Goal: Task Accomplishment & Management: Manage account settings

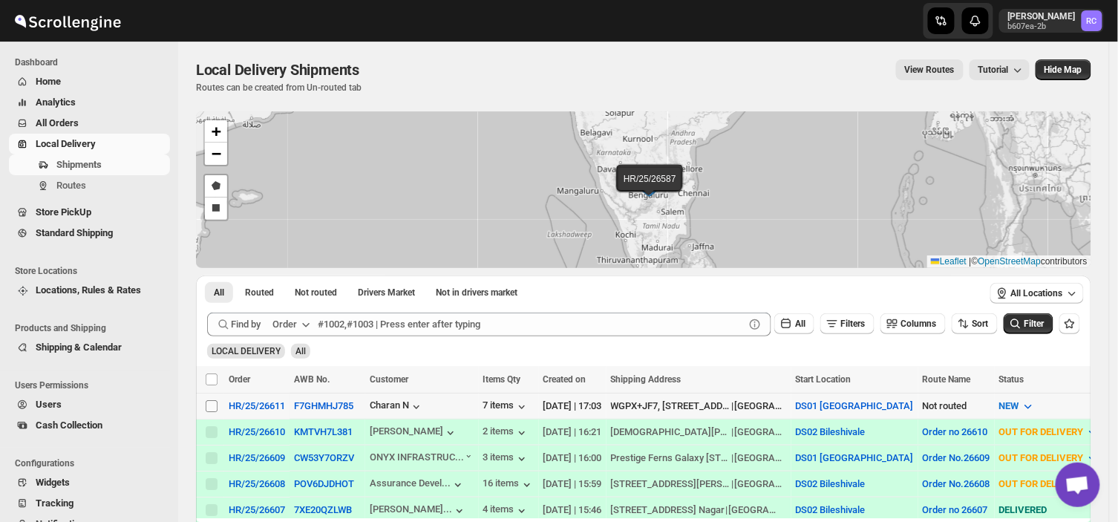
click at [211, 402] on input "Select shipment" at bounding box center [212, 406] width 12 height 12
checkbox input "true"
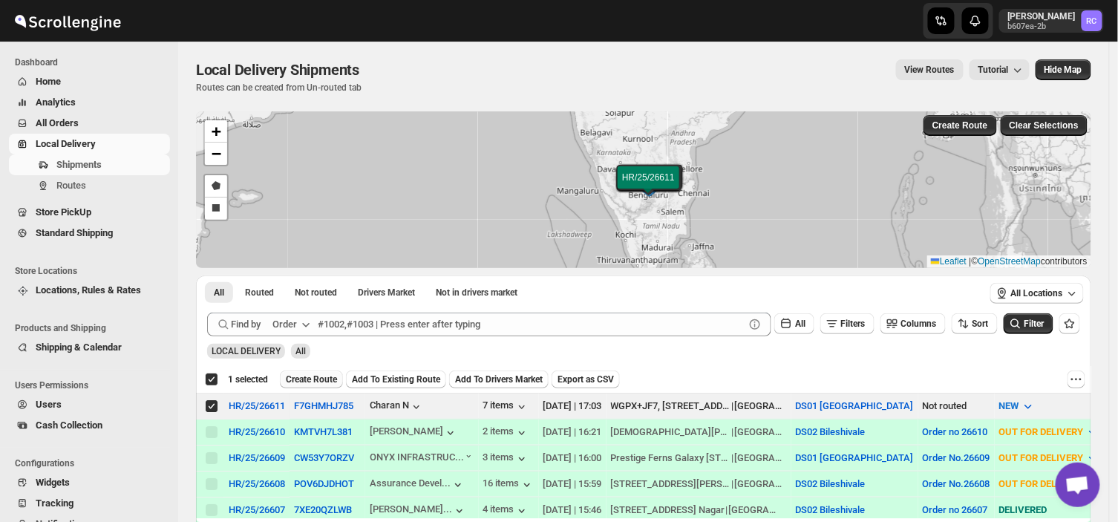
click at [307, 379] on span "Create Route" at bounding box center [311, 380] width 51 height 12
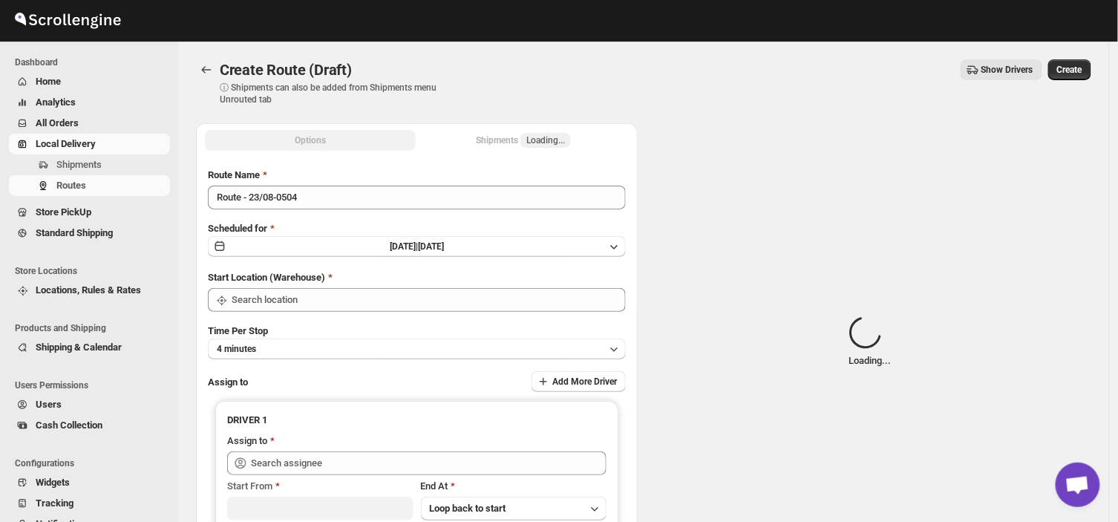
type input "DS01 [GEOGRAPHIC_DATA]"
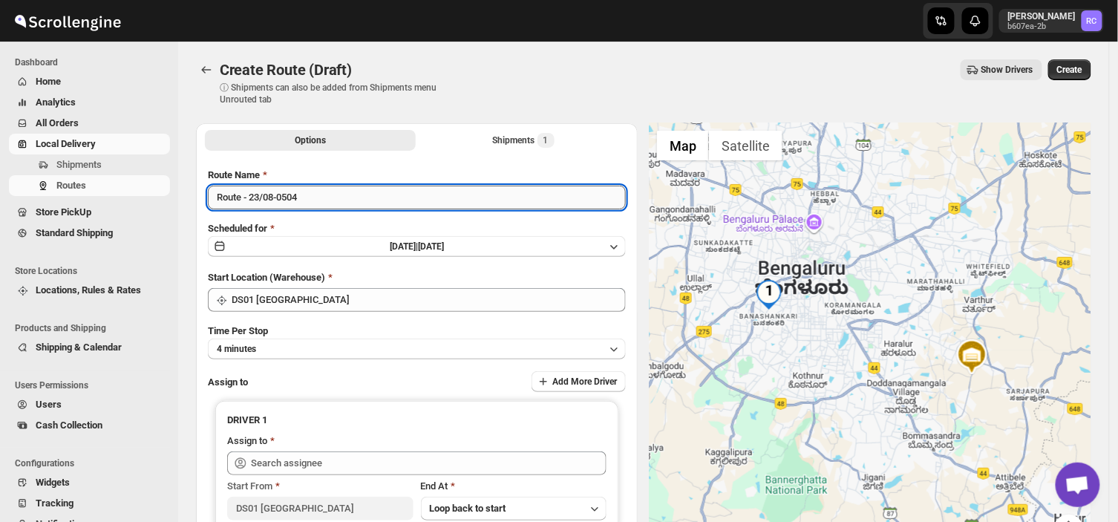
click at [310, 202] on input "Route - 23/08-0504" at bounding box center [417, 198] width 418 height 24
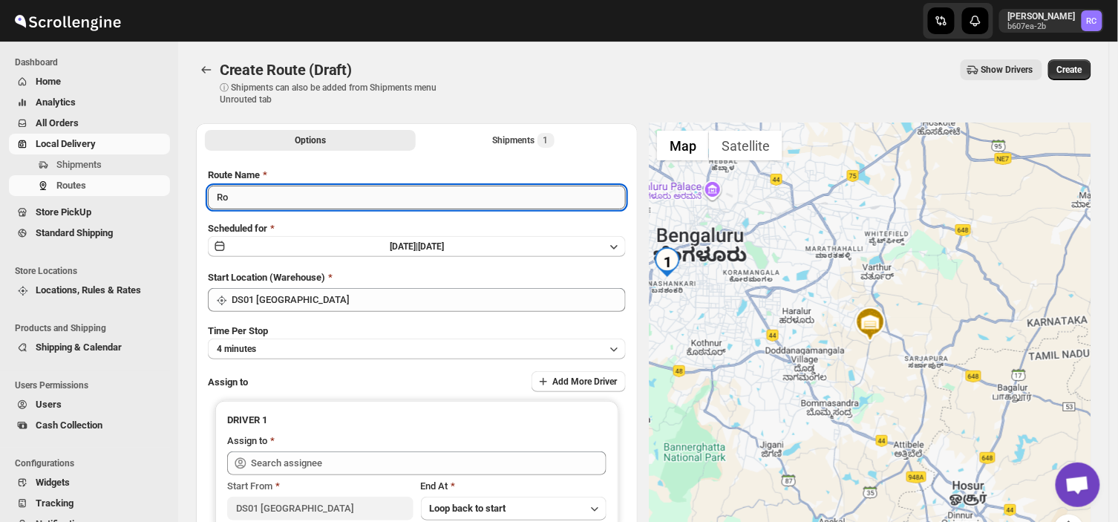
type input "R"
type input "Order no 26611"
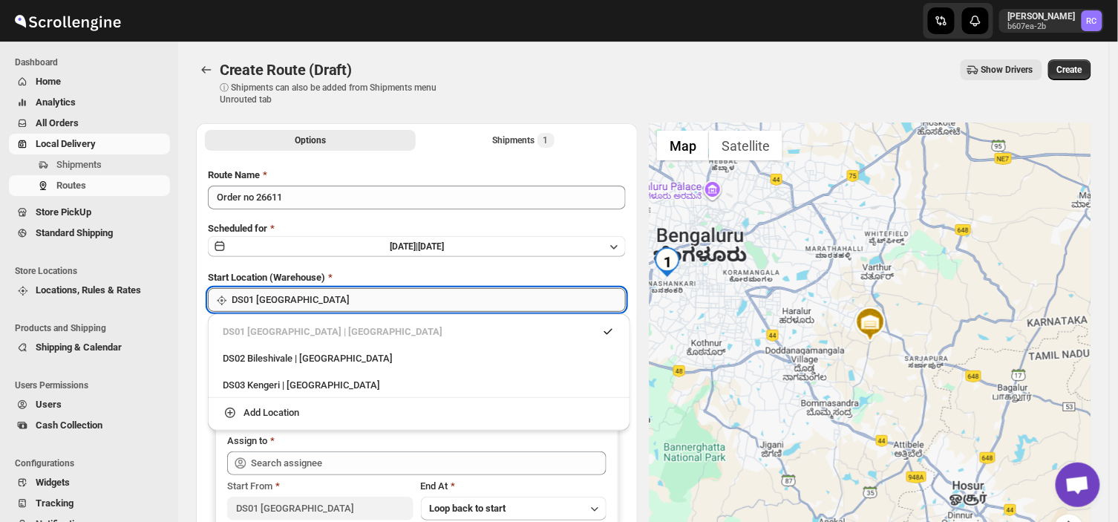
click at [327, 299] on input "DS01 [GEOGRAPHIC_DATA]" at bounding box center [429, 300] width 394 height 24
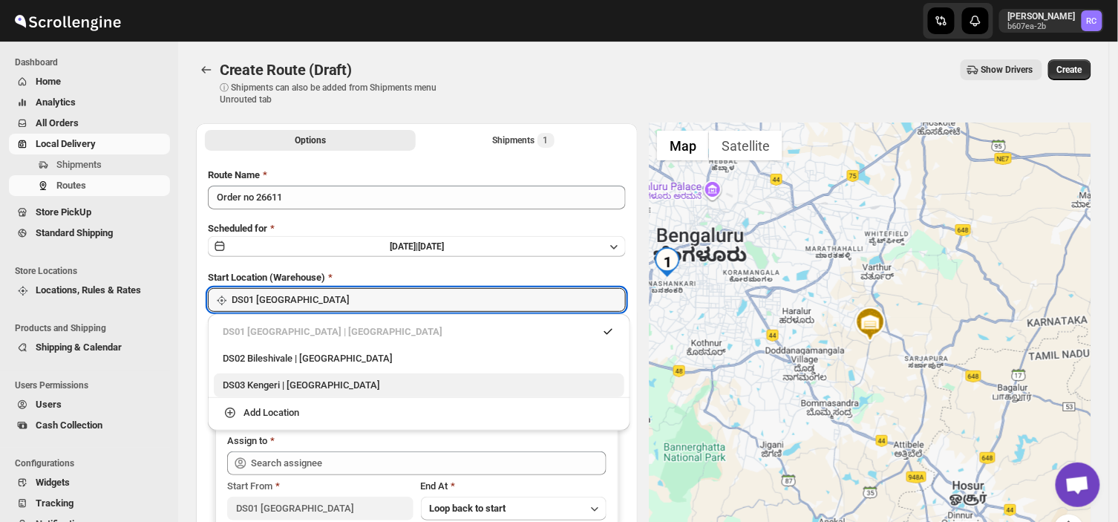
click at [255, 382] on div "DS03 Kengeri | [GEOGRAPHIC_DATA]" at bounding box center [419, 385] width 393 height 15
type input "DS03 Kengeri"
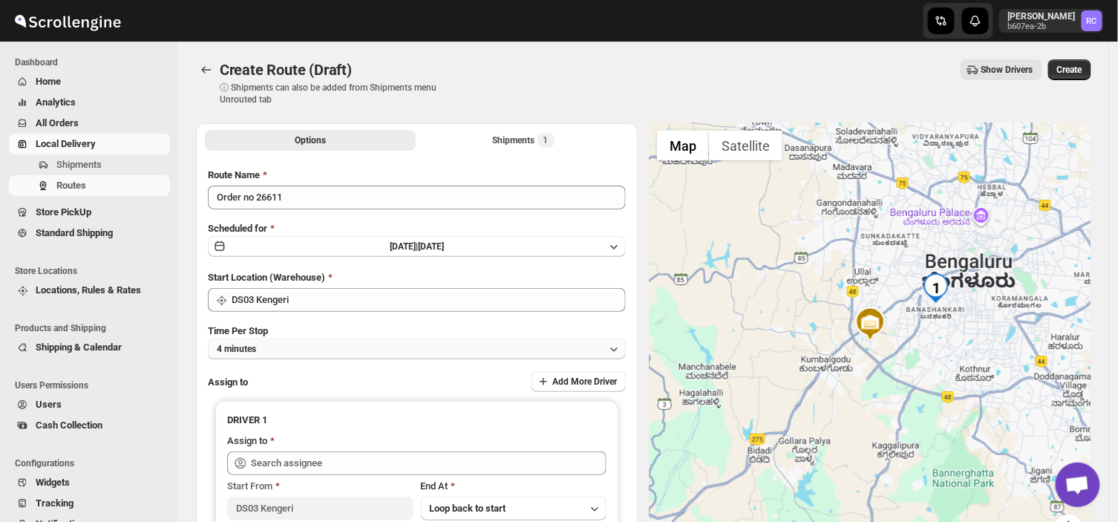
click at [275, 352] on button "4 minutes" at bounding box center [417, 349] width 418 height 21
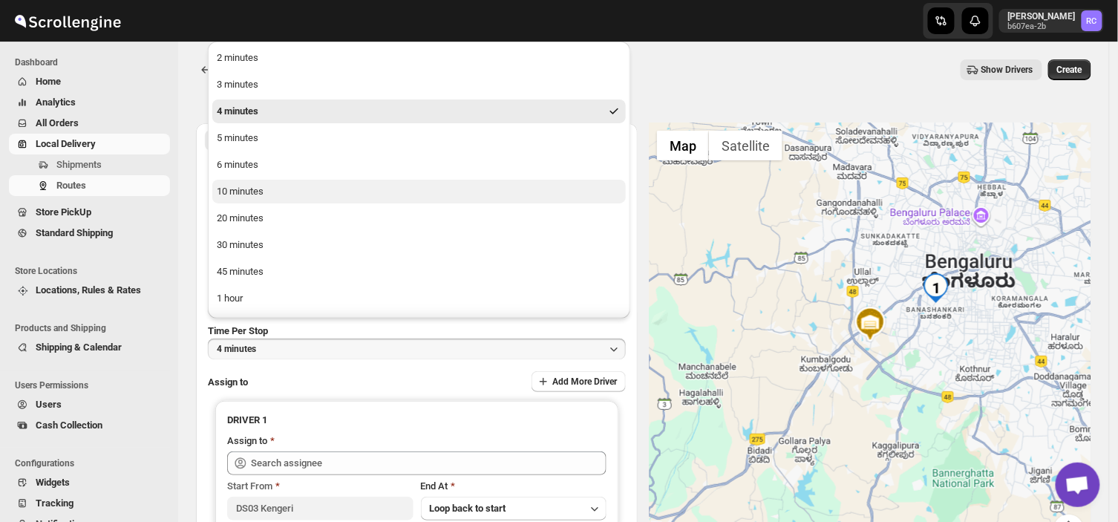
click at [269, 189] on button "10 minutes" at bounding box center [419, 192] width 414 height 24
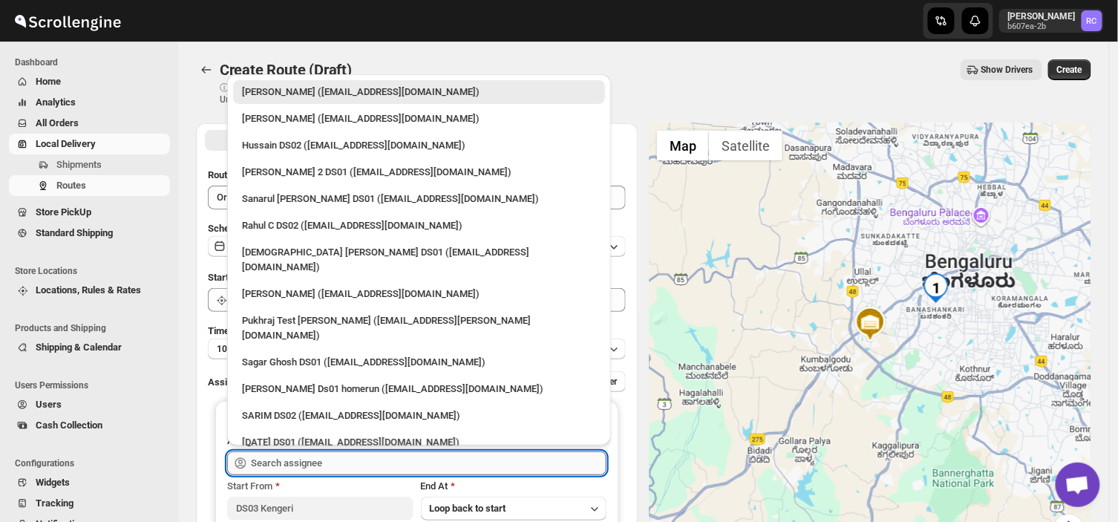
click at [342, 463] on input "text" at bounding box center [429, 463] width 356 height 24
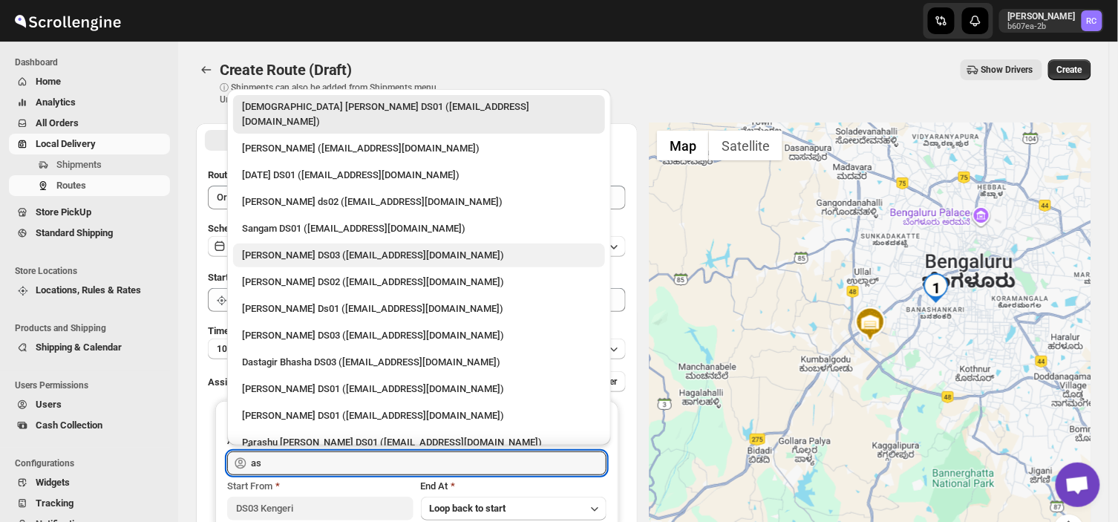
click at [297, 248] on div "[PERSON_NAME] DS03 ([EMAIL_ADDRESS][DOMAIN_NAME])" at bounding box center [419, 255] width 354 height 15
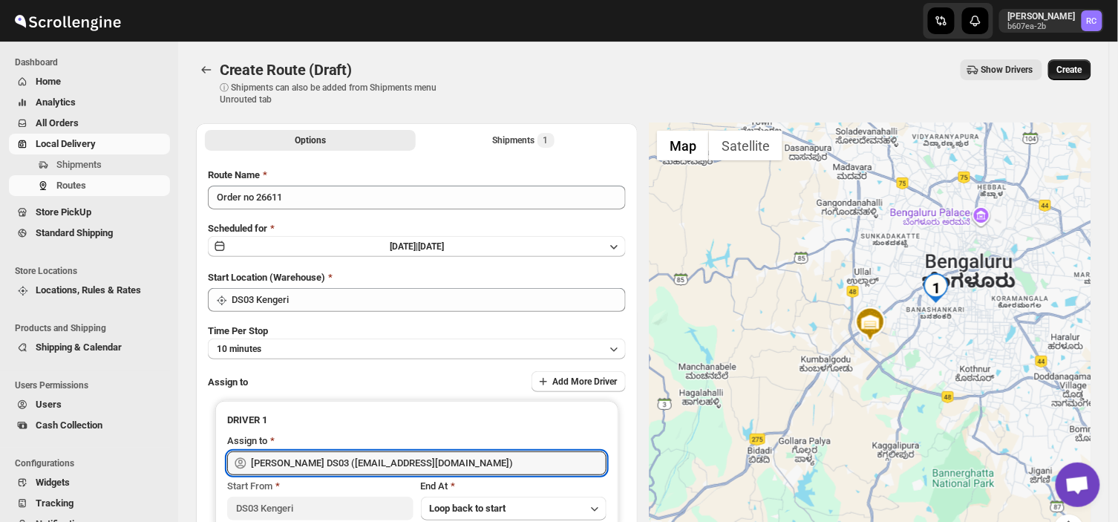
type input "[PERSON_NAME] DS03 ([EMAIL_ADDRESS][DOMAIN_NAME])"
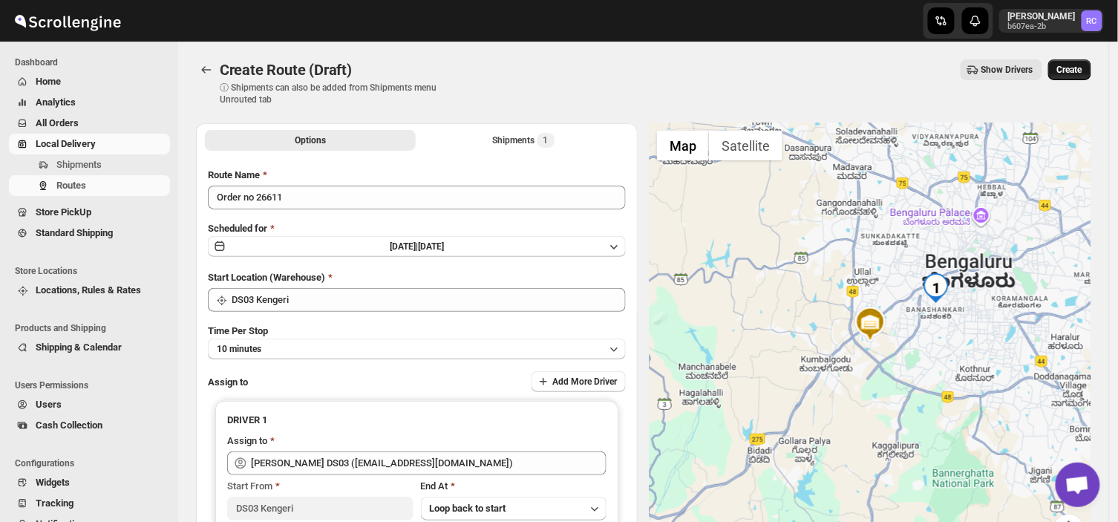
click at [1074, 60] on button "Create" at bounding box center [1070, 69] width 43 height 21
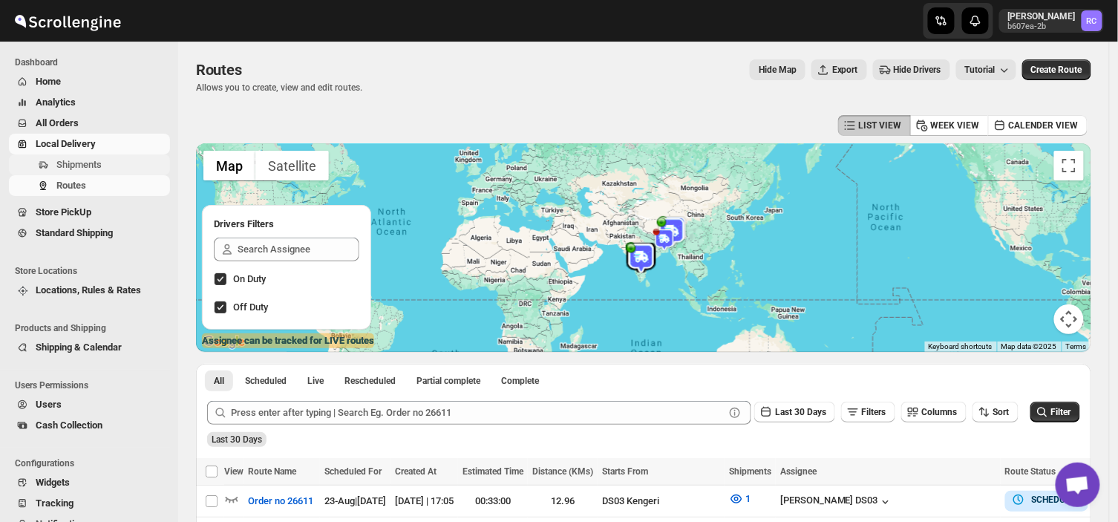
click at [114, 159] on span "Shipments" at bounding box center [111, 164] width 111 height 15
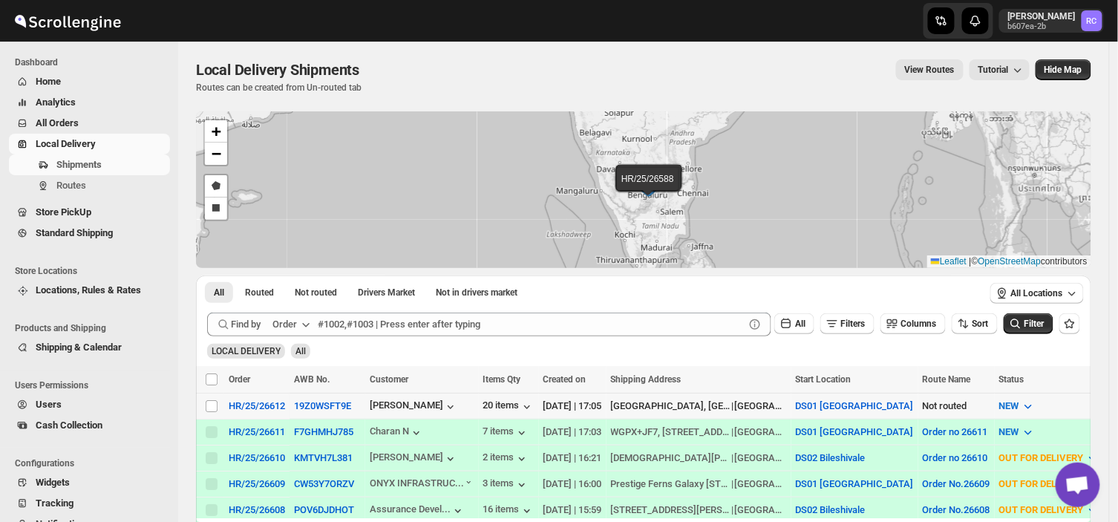
click at [210, 397] on td "Select shipment" at bounding box center [210, 406] width 28 height 26
checkbox input "true"
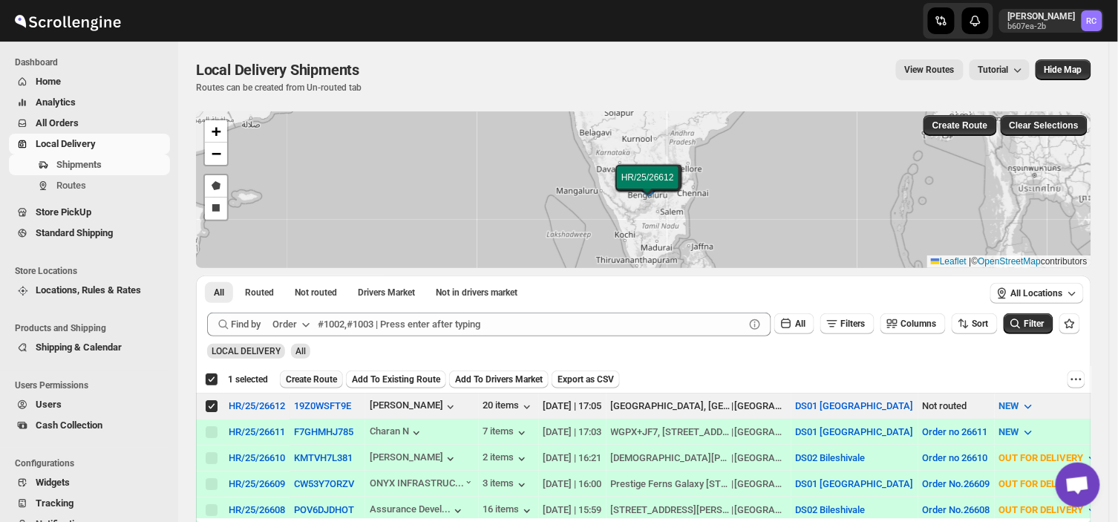
click at [322, 374] on span "Create Route" at bounding box center [311, 380] width 51 height 12
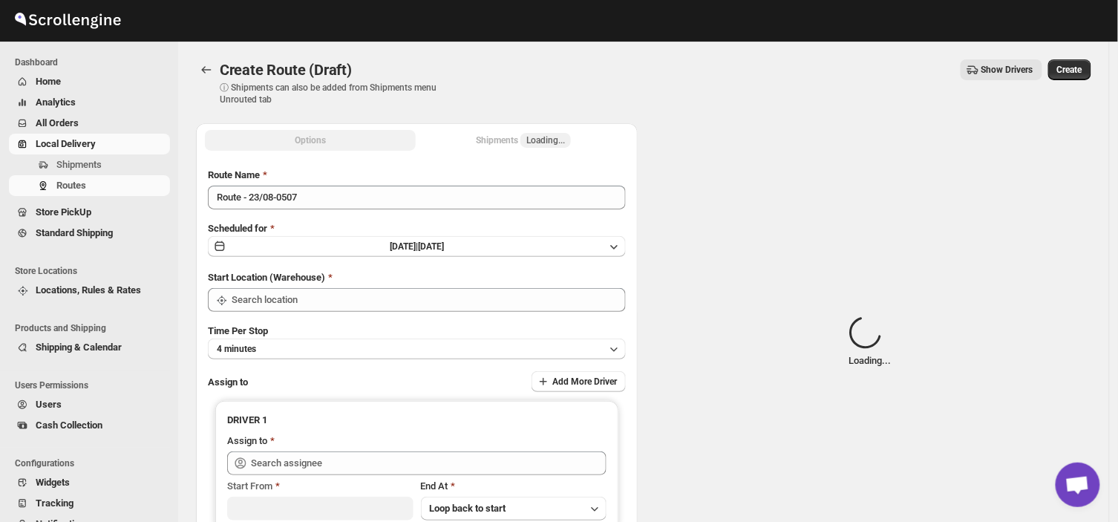
type input "DS01 [GEOGRAPHIC_DATA]"
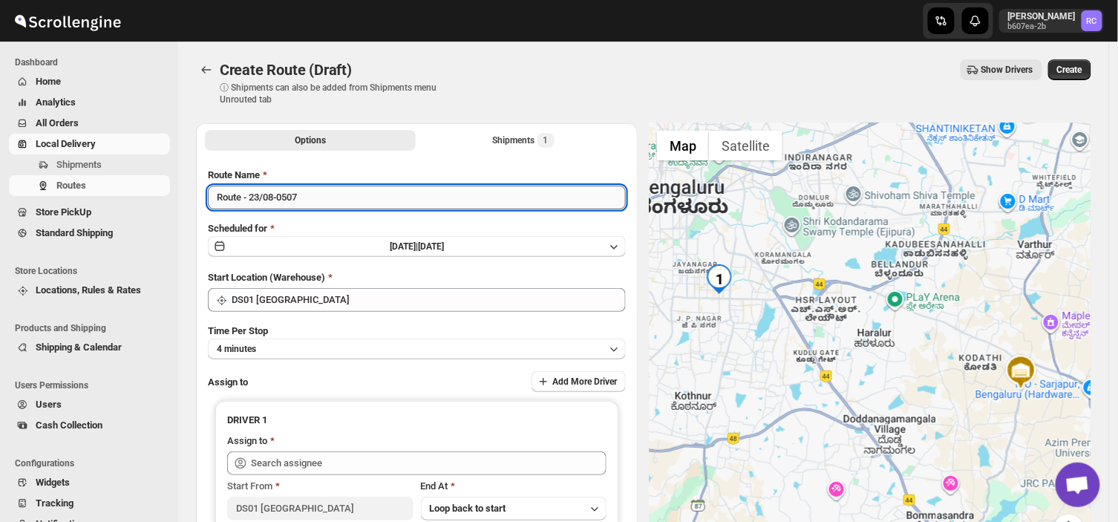
click at [310, 195] on input "Route - 23/08-0507" at bounding box center [417, 198] width 418 height 24
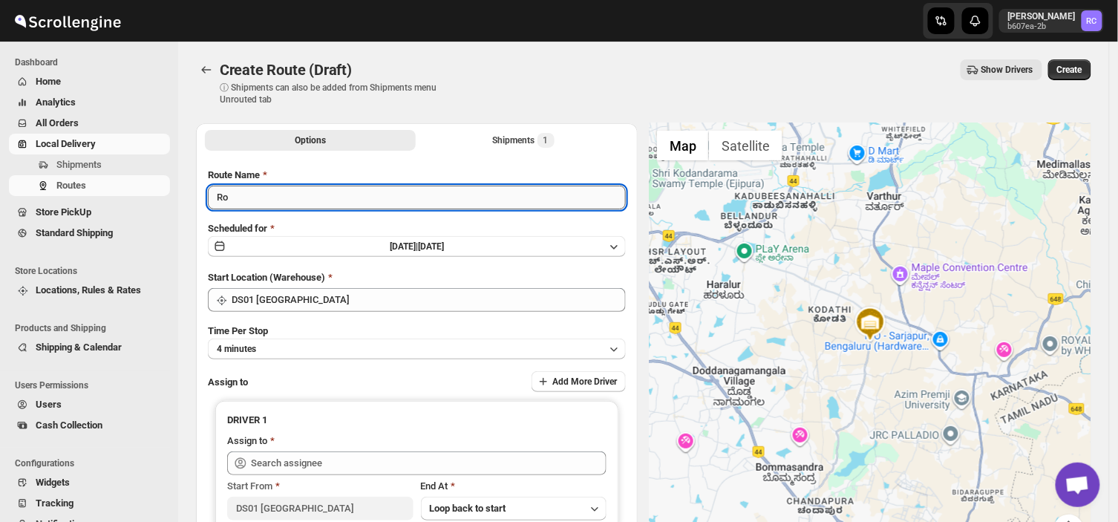
type input "R"
type input "Order no 26612"
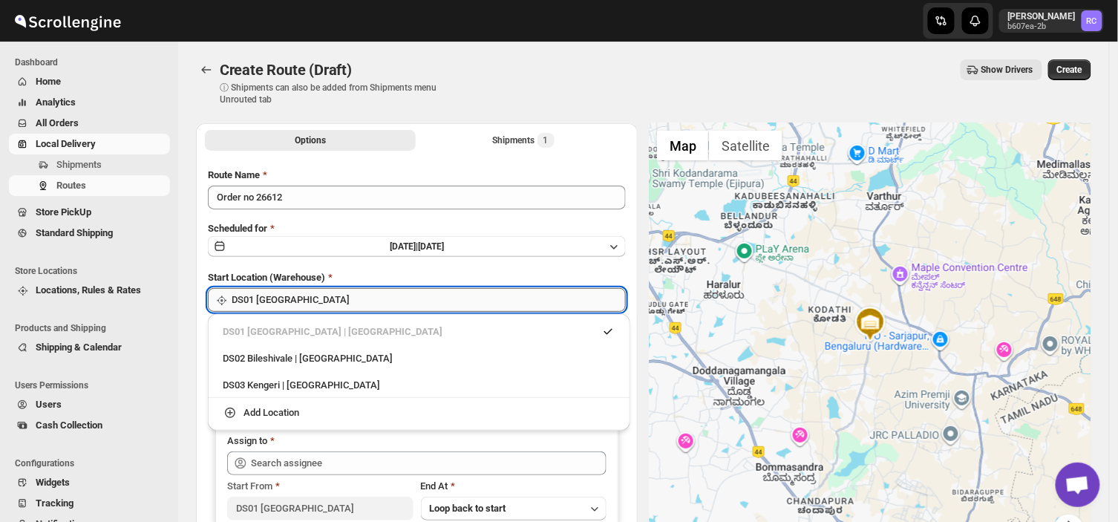
click at [309, 294] on input "DS01 [GEOGRAPHIC_DATA]" at bounding box center [429, 300] width 394 height 24
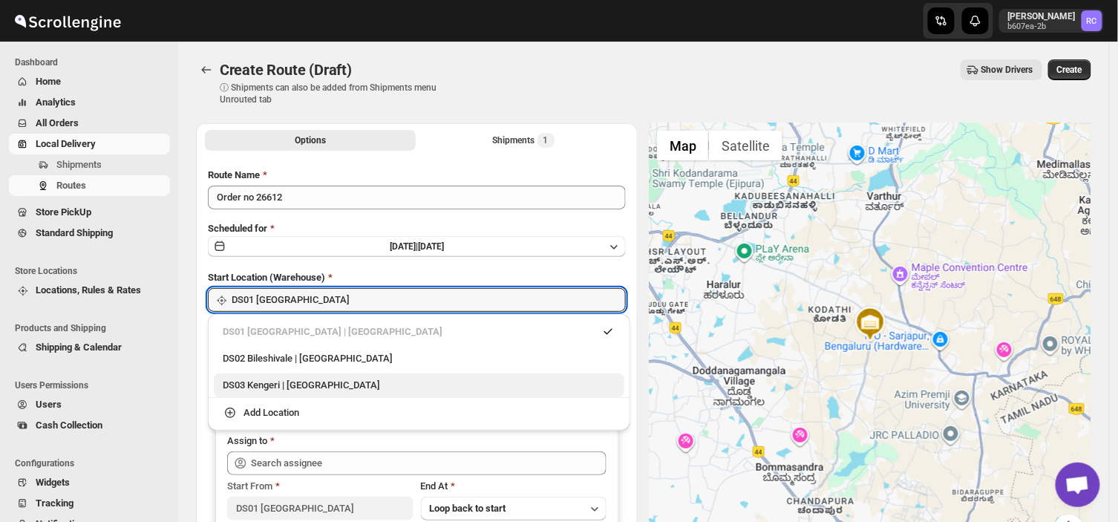
click at [238, 384] on div "DS03 Kengeri | [GEOGRAPHIC_DATA]" at bounding box center [419, 385] width 393 height 15
type input "DS03 Kengeri"
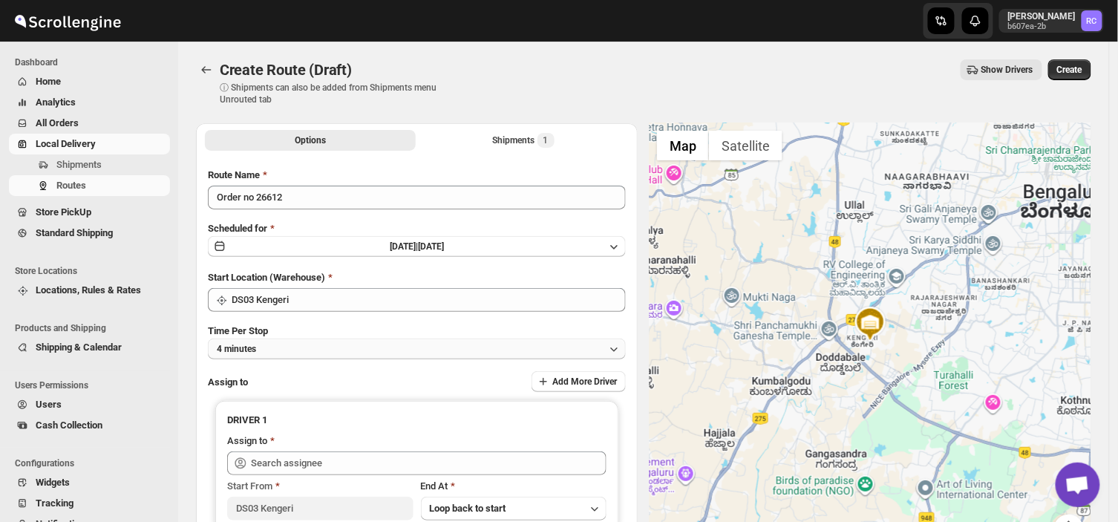
click at [276, 345] on button "4 minutes" at bounding box center [417, 349] width 418 height 21
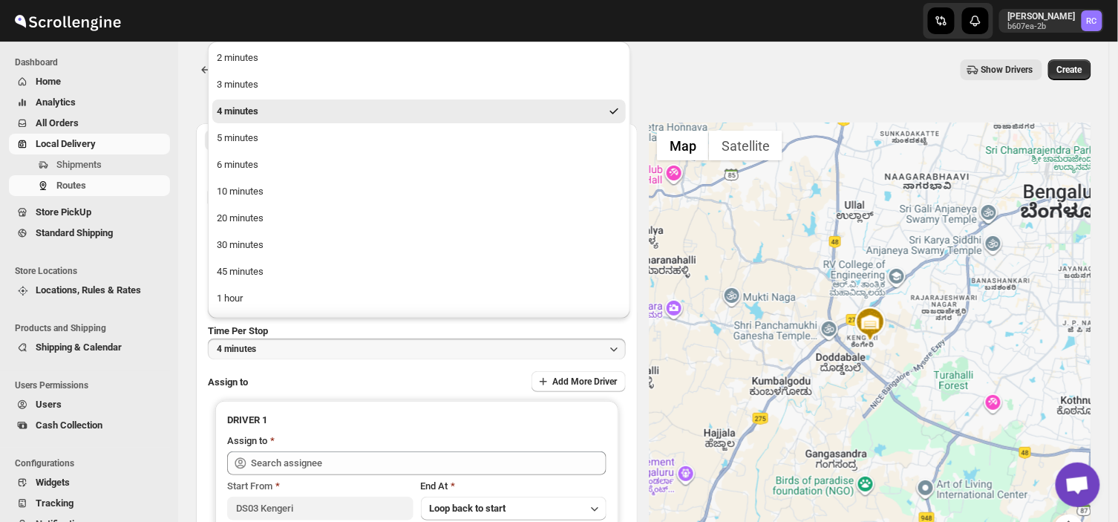
drag, startPoint x: 276, startPoint y: 345, endPoint x: 246, endPoint y: 191, distance: 157.4
click at [246, 191] on div "Skip to content Rahul Chopra b607ea-2b RC Dashboard Home Analytics All Orders L…" at bounding box center [559, 346] width 1118 height 693
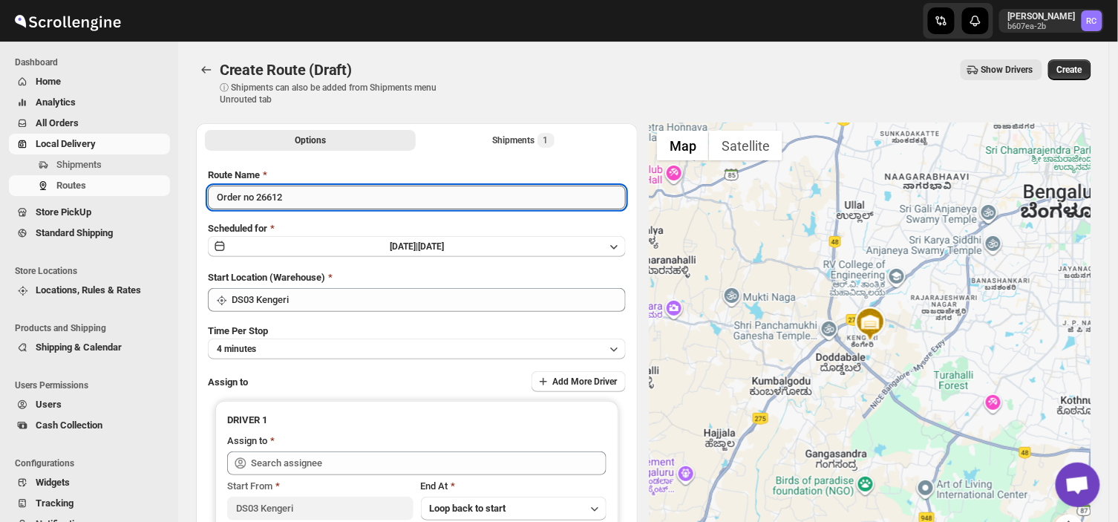
click at [246, 191] on input "Order no 26612" at bounding box center [417, 198] width 418 height 24
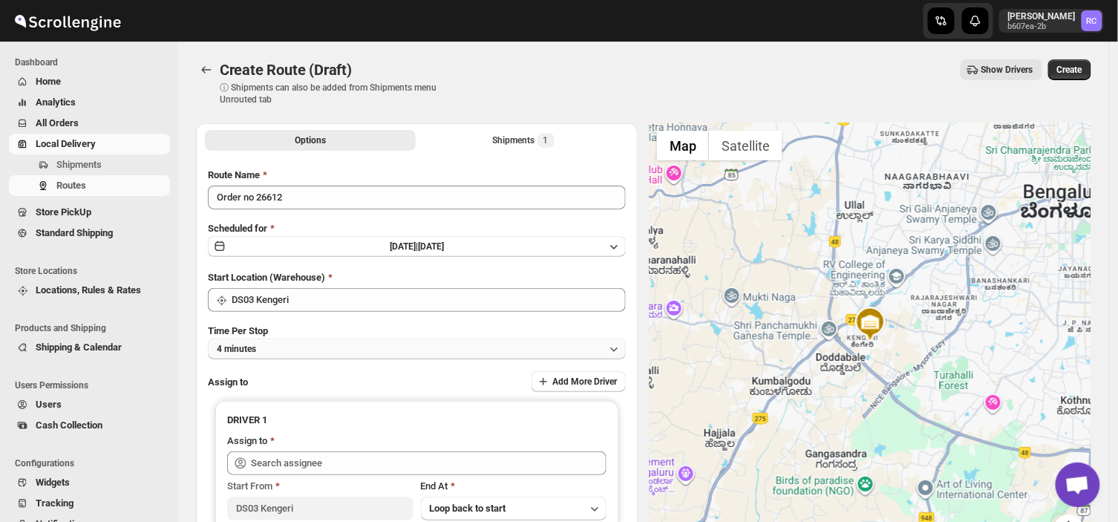
click at [288, 340] on button "4 minutes" at bounding box center [417, 349] width 418 height 21
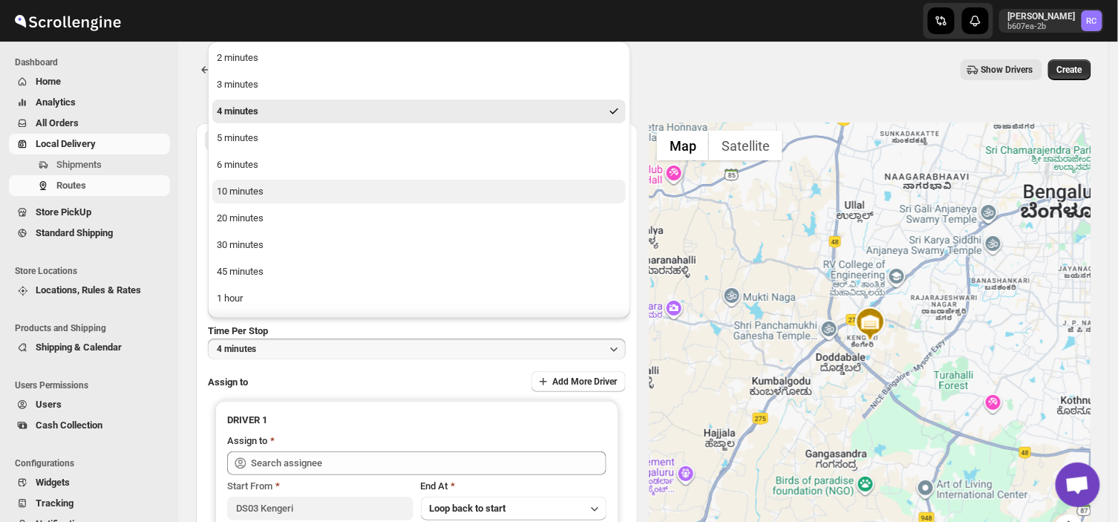
click at [256, 195] on div "10 minutes" at bounding box center [240, 191] width 47 height 15
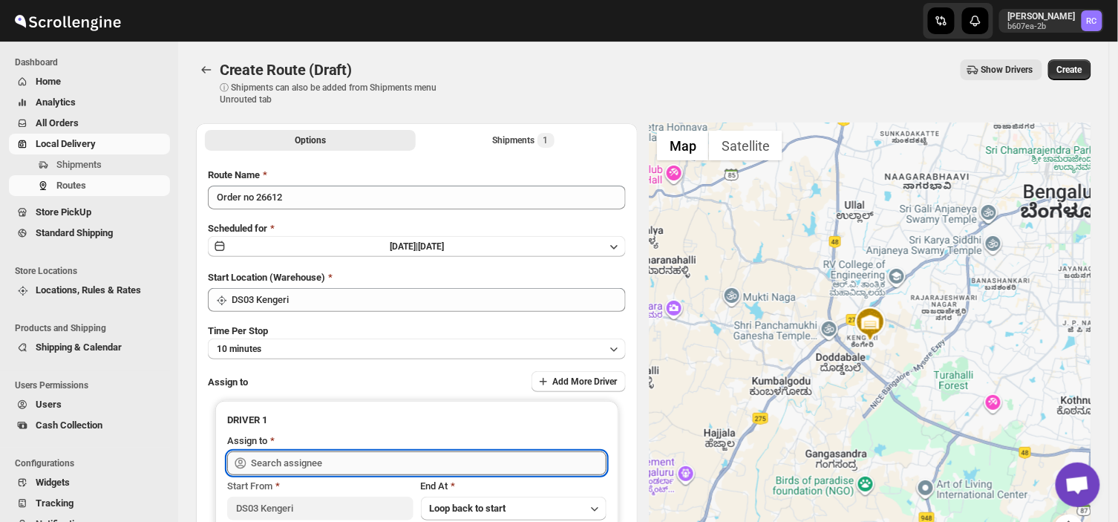
click at [333, 462] on input "text" at bounding box center [429, 463] width 356 height 24
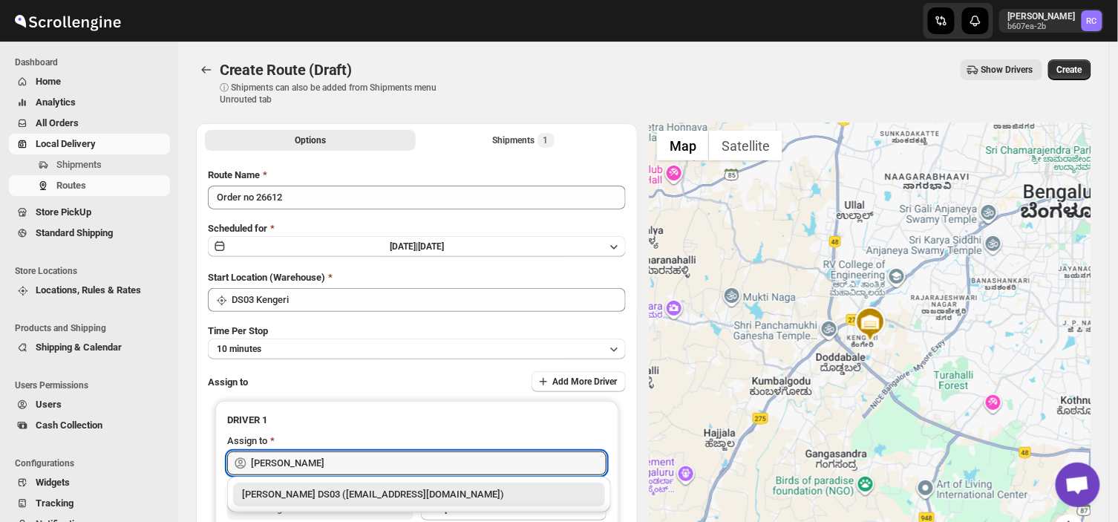
click at [353, 491] on div "[PERSON_NAME] DS03 ([EMAIL_ADDRESS][DOMAIN_NAME])" at bounding box center [419, 494] width 354 height 15
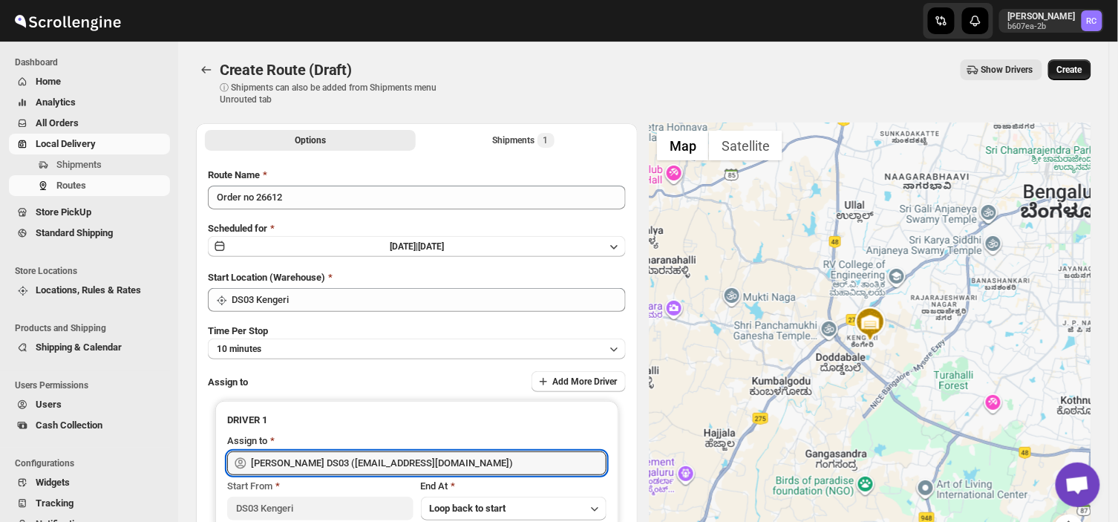
type input "[PERSON_NAME] DS03 ([EMAIL_ADDRESS][DOMAIN_NAME])"
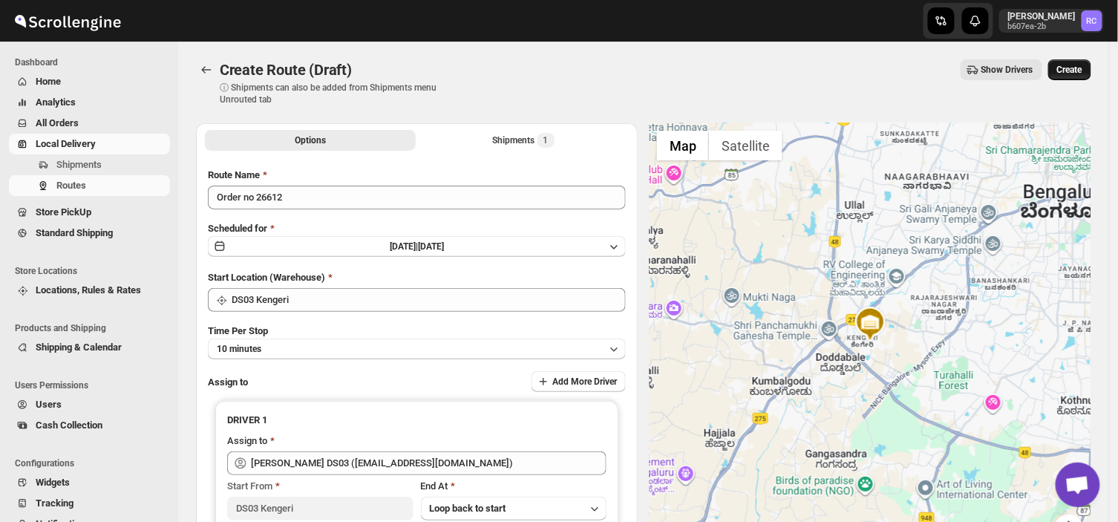
click at [1082, 67] on span "Create" at bounding box center [1069, 70] width 25 height 12
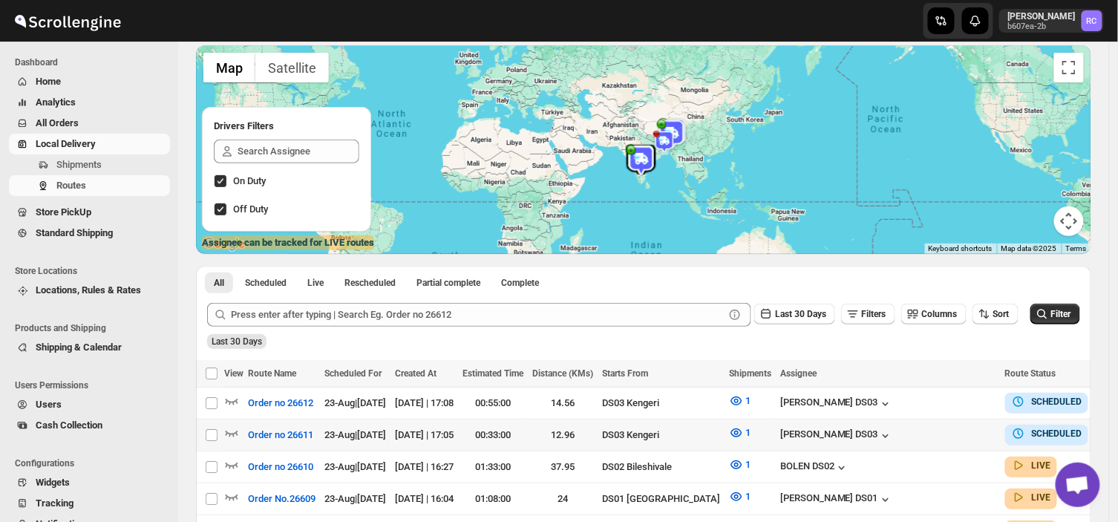
scroll to position [127, 0]
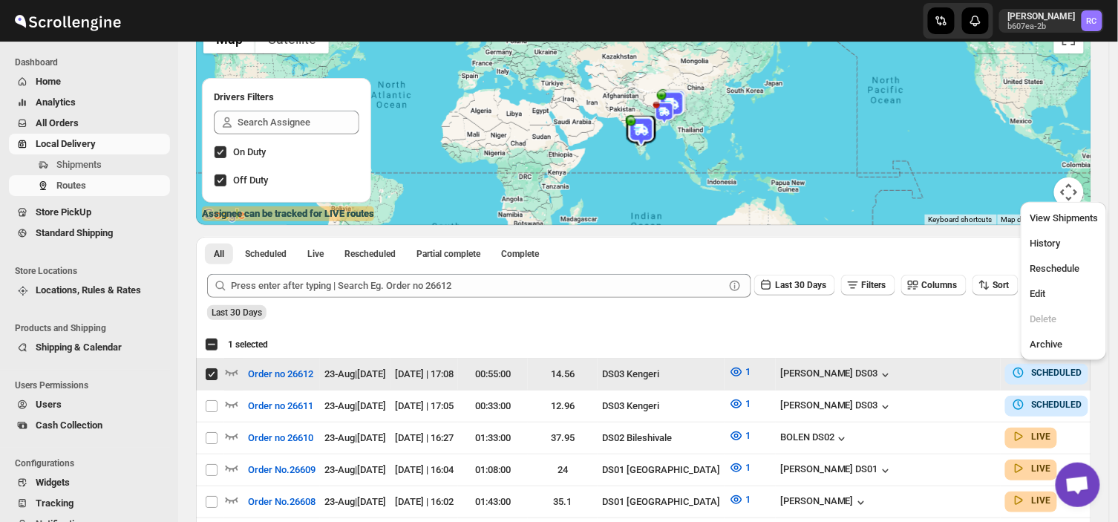
drag, startPoint x: 1080, startPoint y: 376, endPoint x: 1035, endPoint y: 293, distance: 95.0
click at [1035, 293] on div "Last 30 Days Filters Columns Sort Filter" at bounding box center [637, 280] width 885 height 36
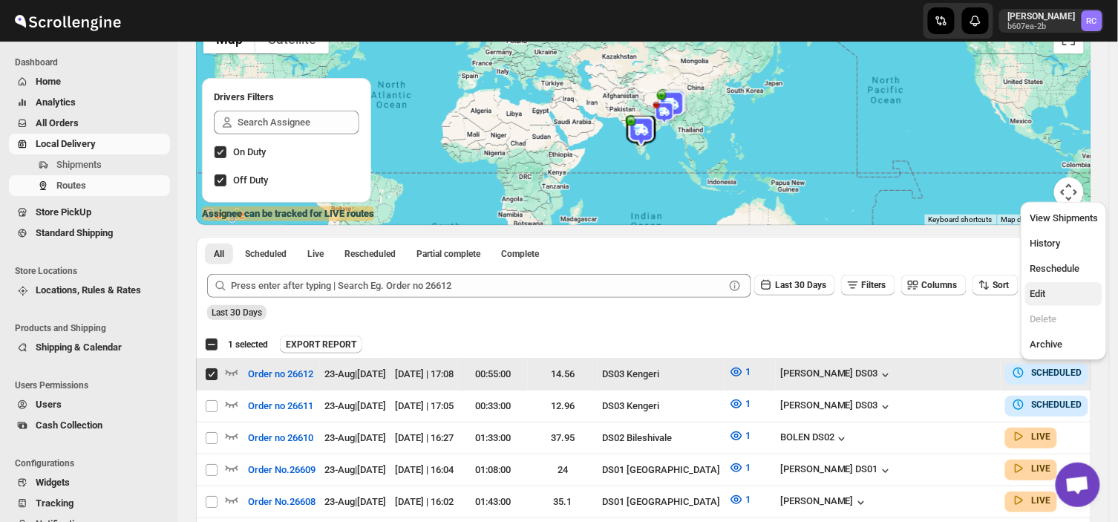
click at [1038, 296] on span "Edit" at bounding box center [1038, 293] width 16 height 11
checkbox input "false"
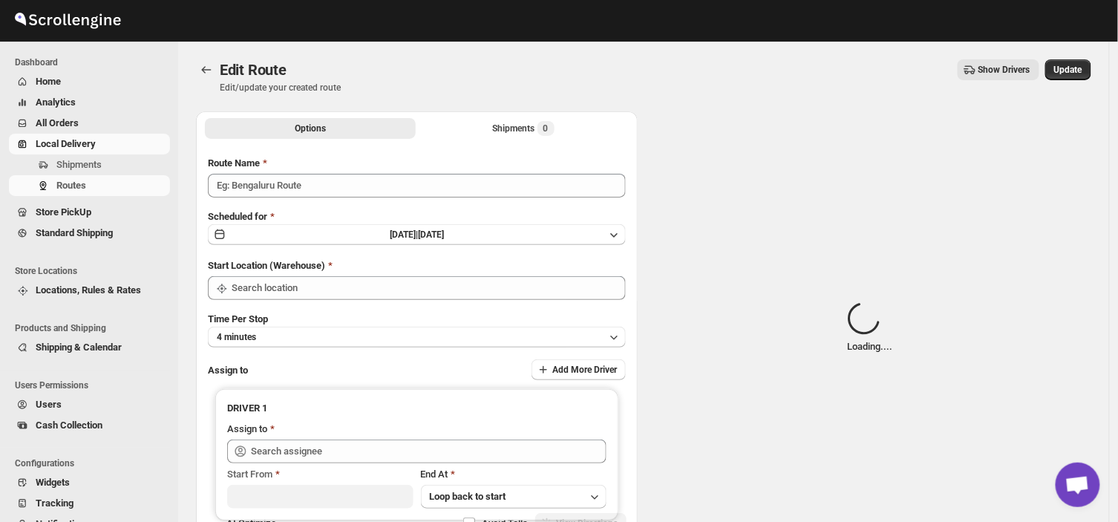
type input "Order no 26612"
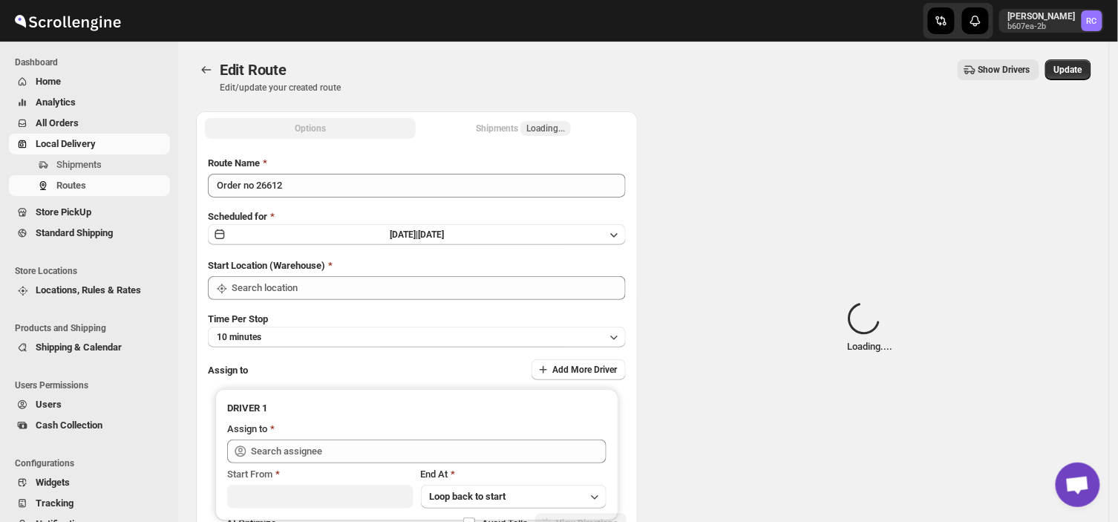
type input "DS03 Kengeri"
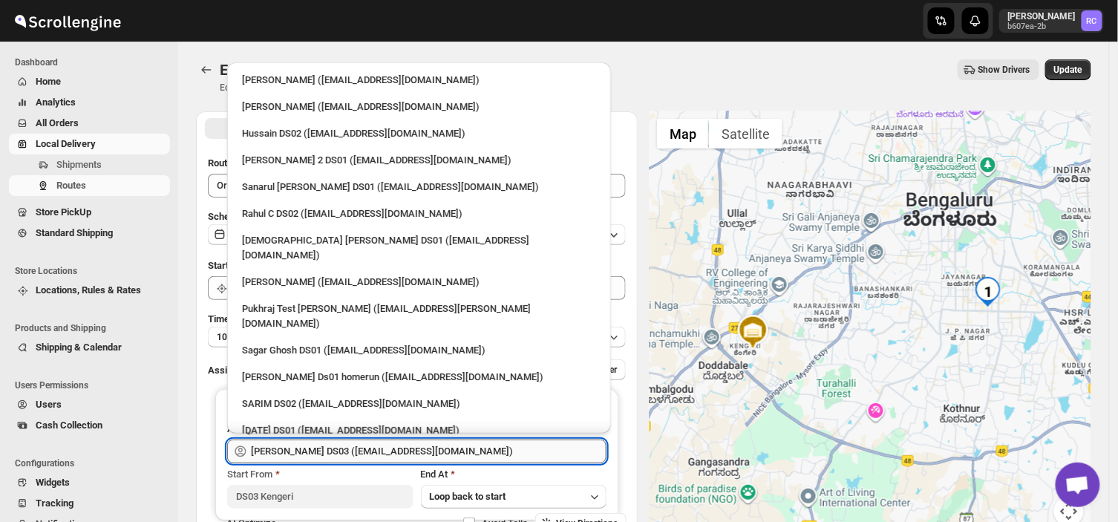
click at [463, 446] on input "[PERSON_NAME] DS03 ([EMAIL_ADDRESS][DOMAIN_NAME])" at bounding box center [429, 452] width 356 height 24
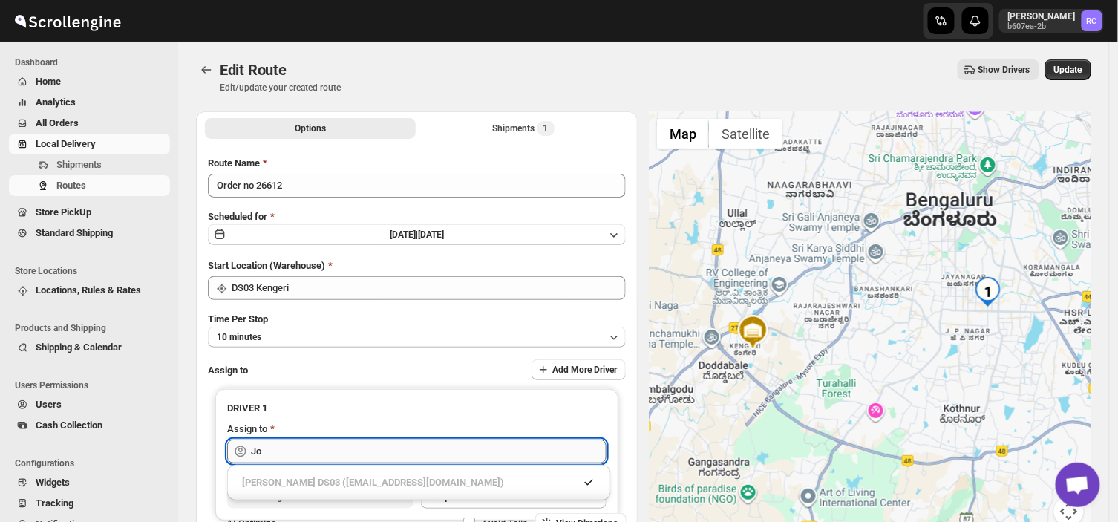
type input "J"
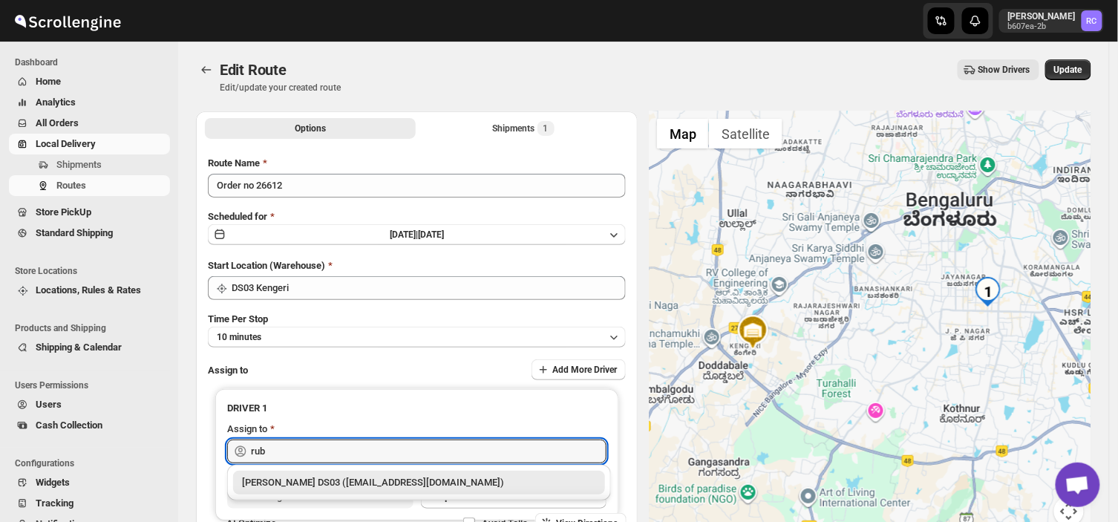
click at [414, 483] on div "[PERSON_NAME] DS03 ([EMAIL_ADDRESS][DOMAIN_NAME])" at bounding box center [419, 482] width 354 height 15
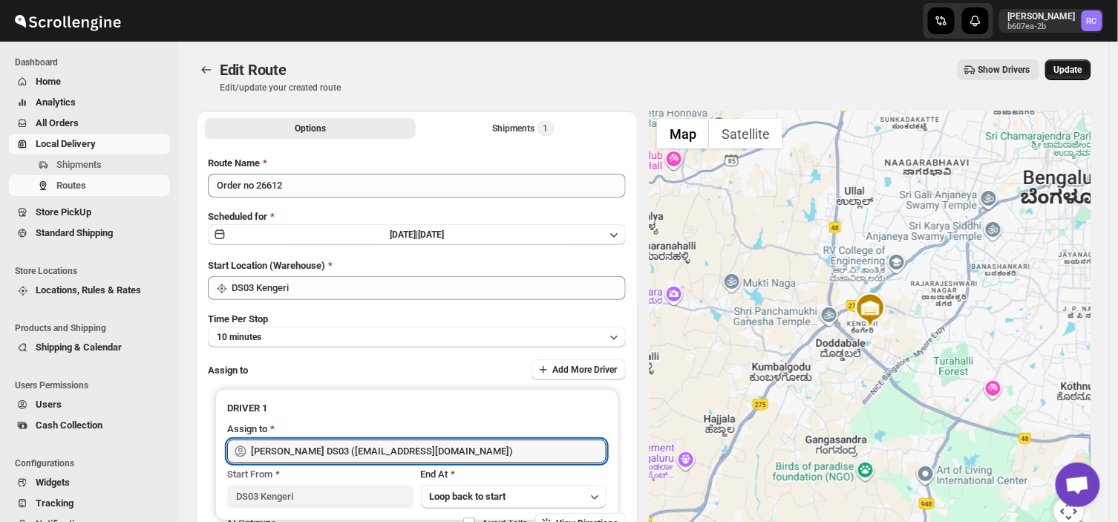
type input "[PERSON_NAME] DS03 ([EMAIL_ADDRESS][DOMAIN_NAME])"
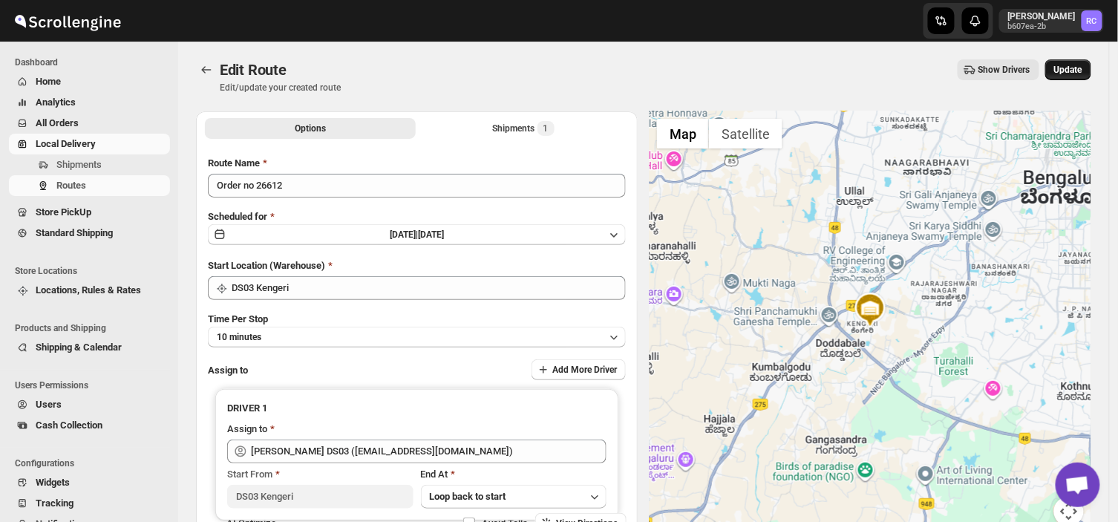
click at [1068, 67] on span "Update" at bounding box center [1068, 70] width 28 height 12
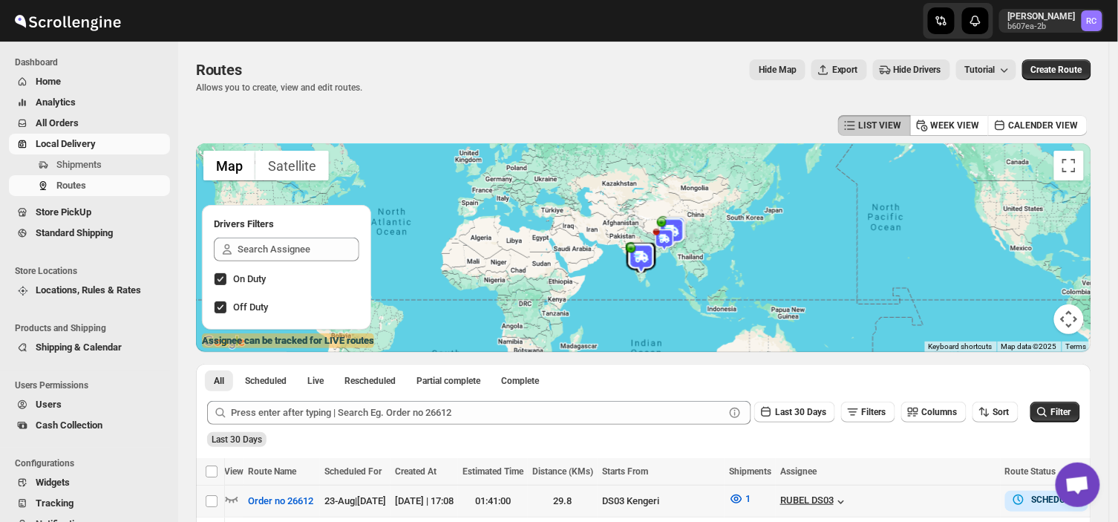
scroll to position [0, 1]
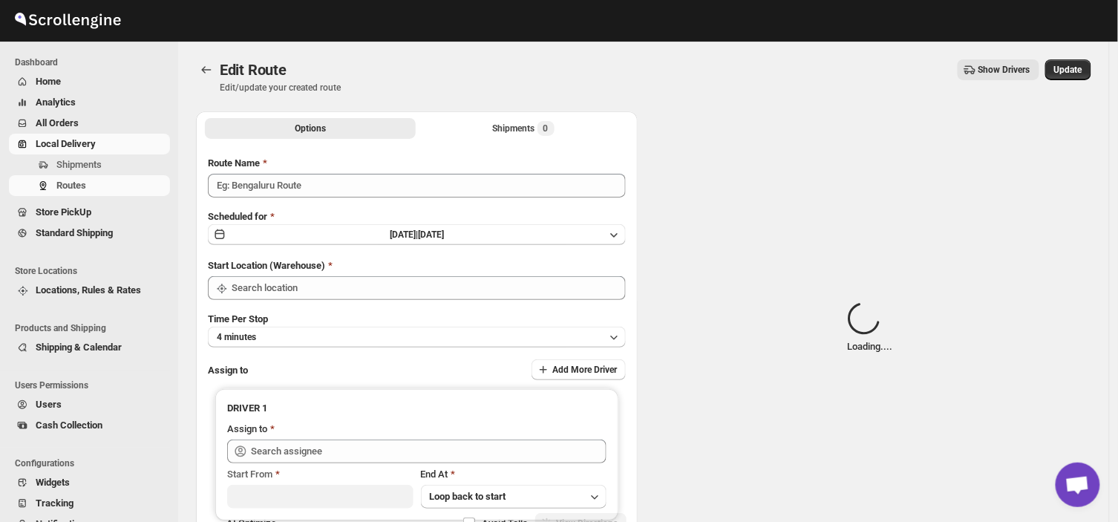
type input "Order no 26612"
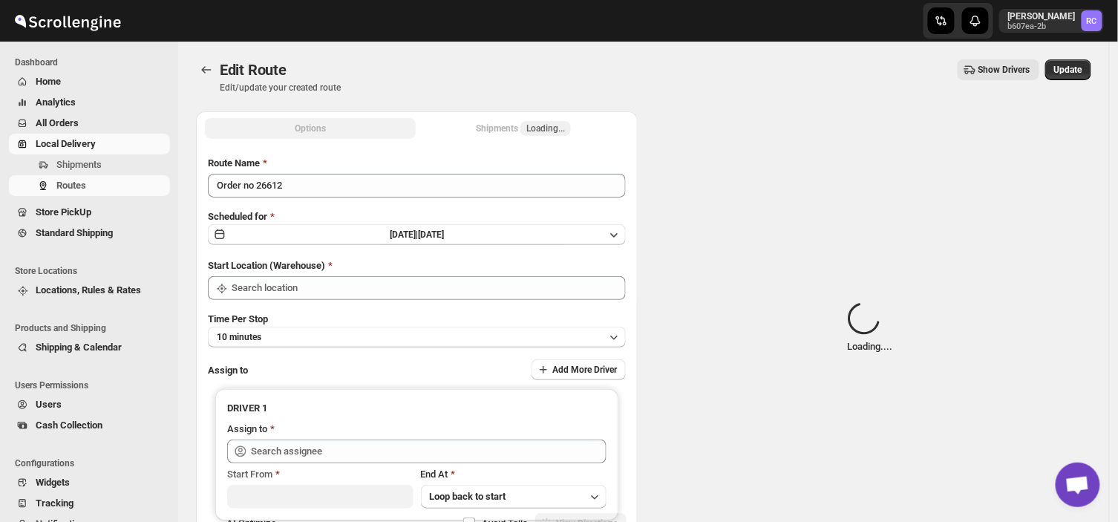
type input "DS03 Kengeri"
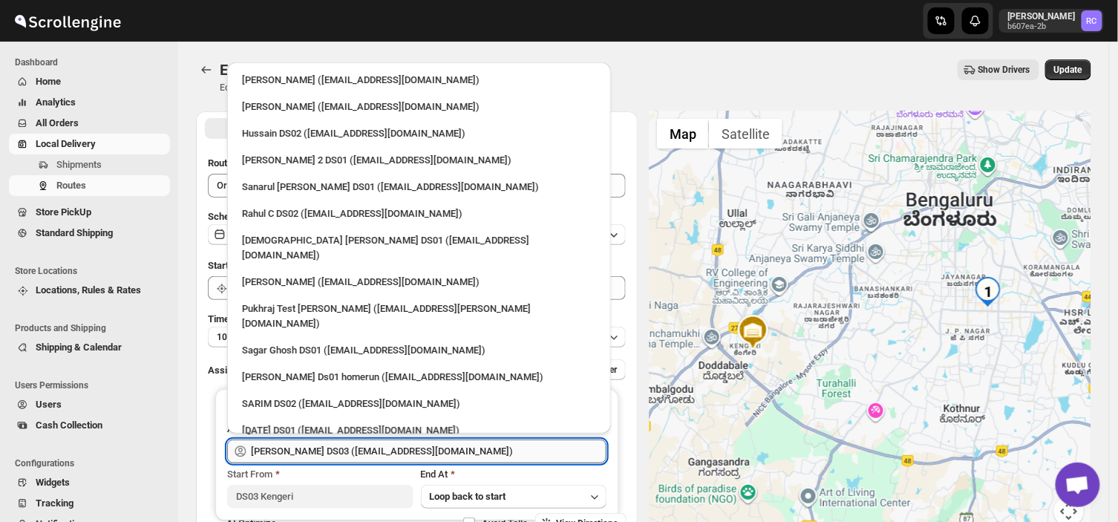
click at [425, 448] on input "[PERSON_NAME] DS03 ([EMAIL_ADDRESS][DOMAIN_NAME])" at bounding box center [429, 452] width 356 height 24
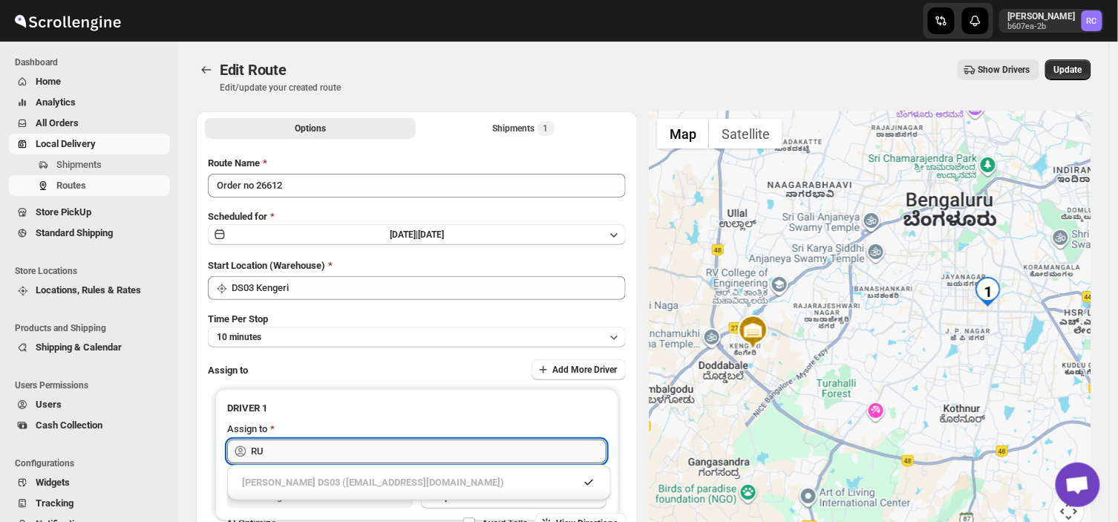
type input "R"
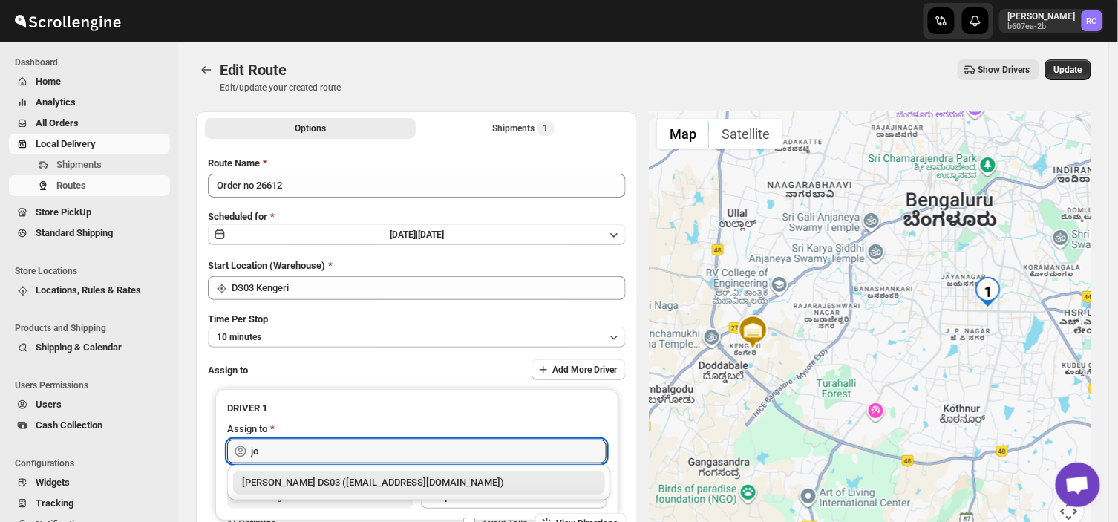
click at [423, 484] on div "[PERSON_NAME] DS03 ([EMAIL_ADDRESS][DOMAIN_NAME])" at bounding box center [419, 482] width 354 height 15
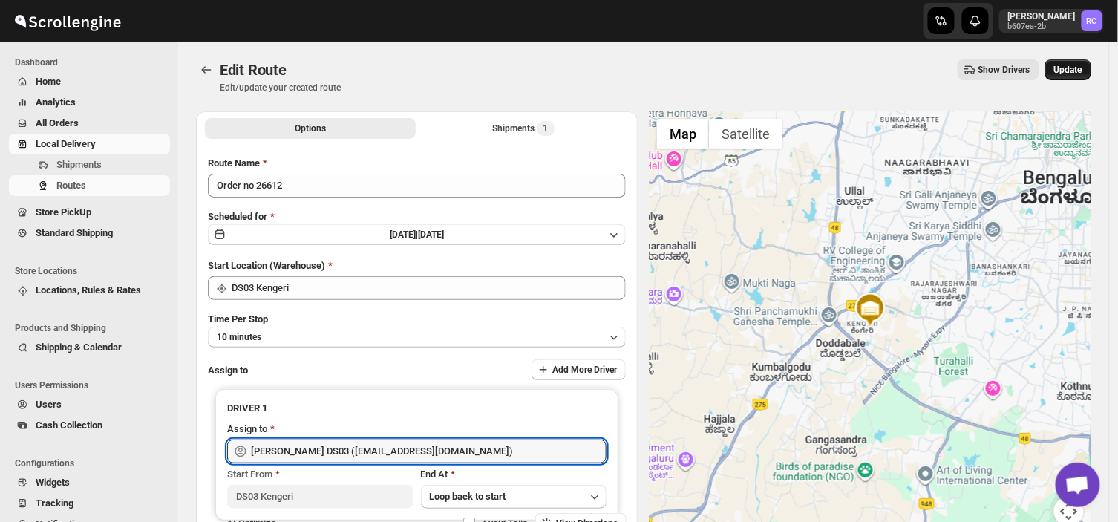
type input "[PERSON_NAME] DS03 ([EMAIL_ADDRESS][DOMAIN_NAME])"
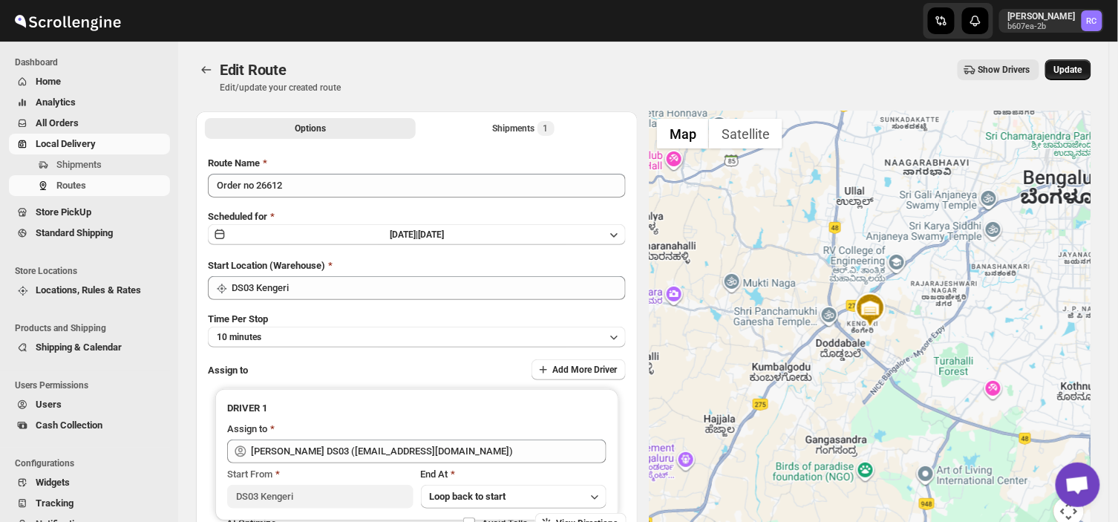
click at [1070, 67] on span "Update" at bounding box center [1068, 70] width 28 height 12
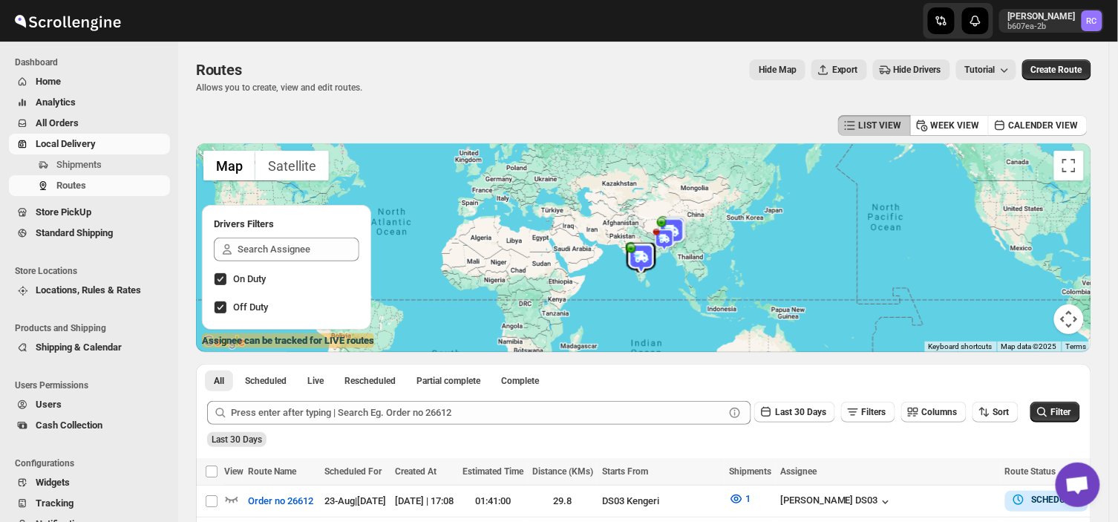
click at [1078, 506] on span "Open chat" at bounding box center [1078, 485] width 45 height 45
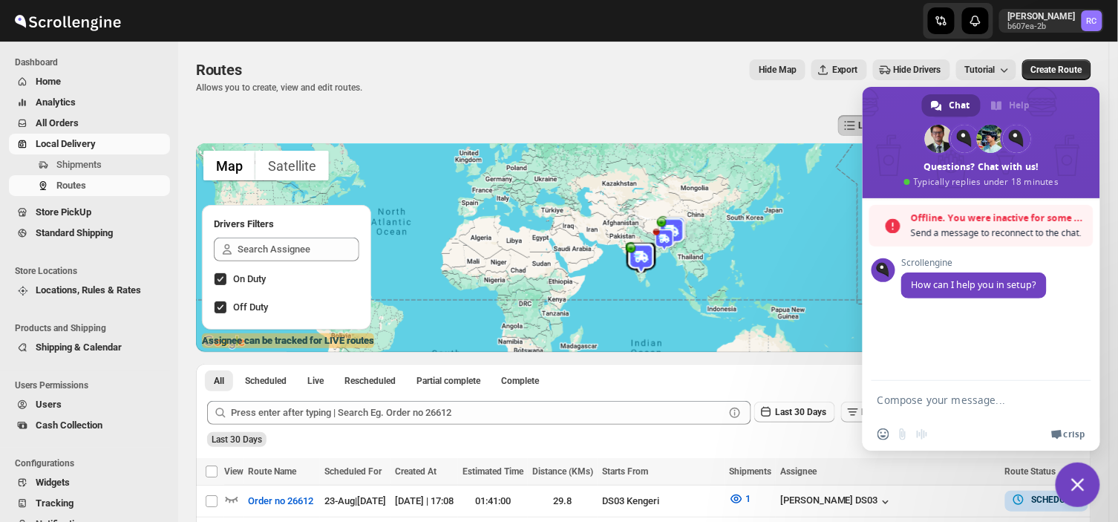
click at [1075, 484] on span "Close chat" at bounding box center [1078, 484] width 13 height 13
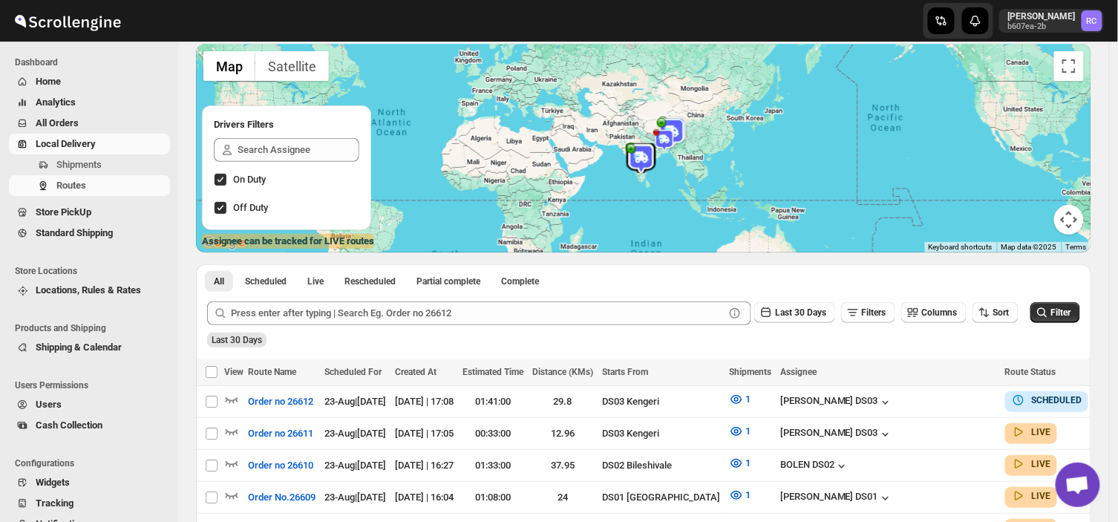
scroll to position [98, 0]
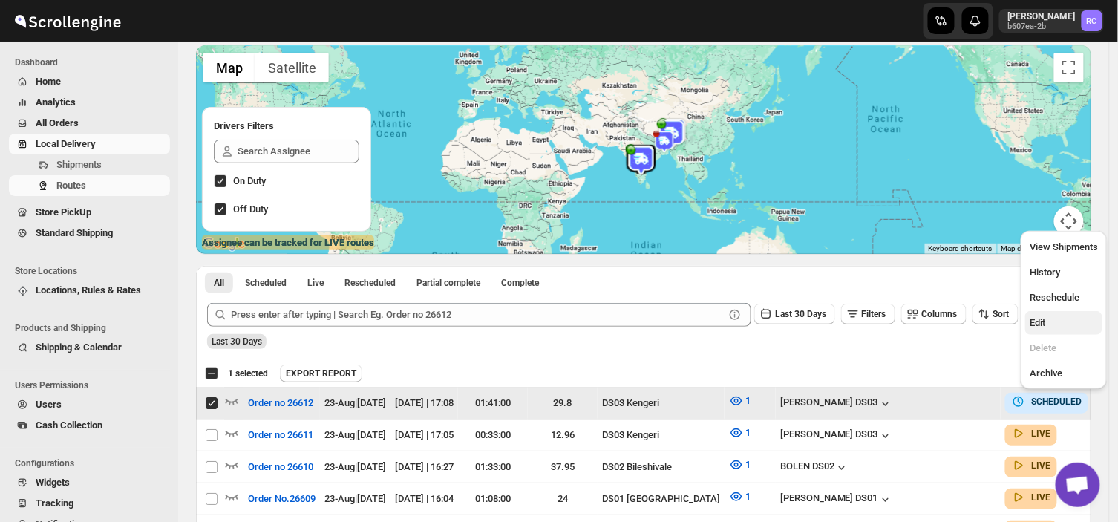
click at [1043, 324] on span "Edit" at bounding box center [1038, 322] width 16 height 11
checkbox input "false"
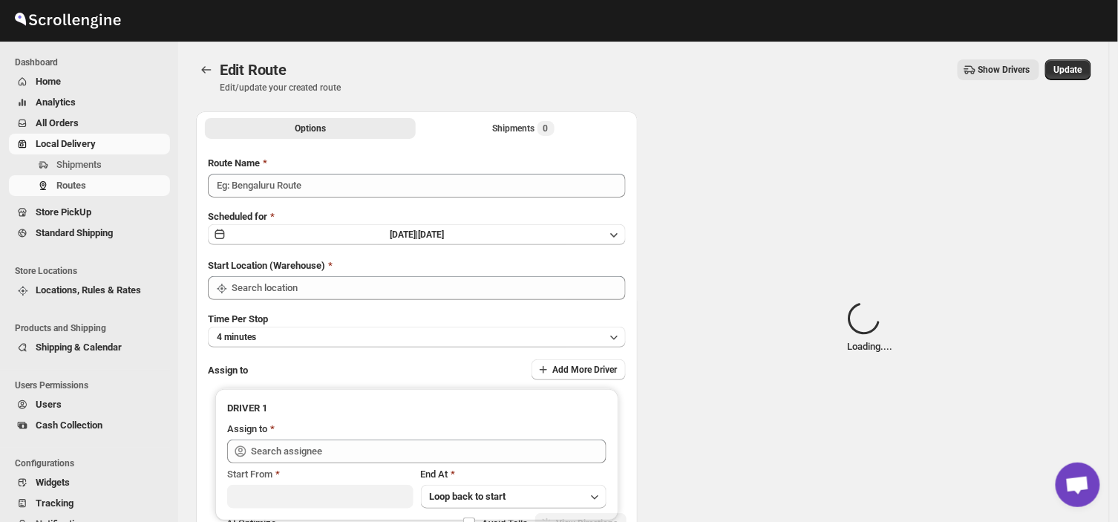
type input "Order no 26612"
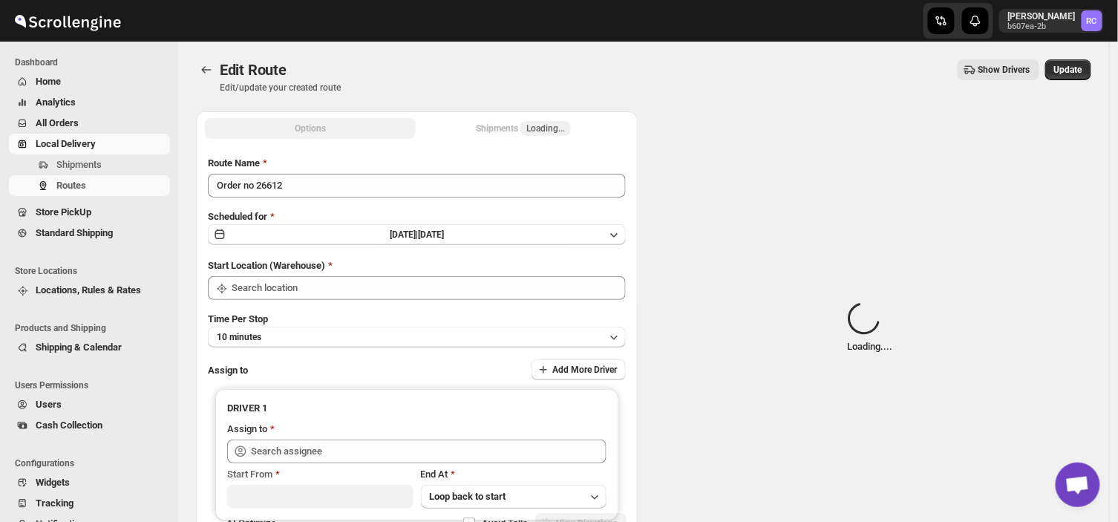
type input "DS03 Kengeri"
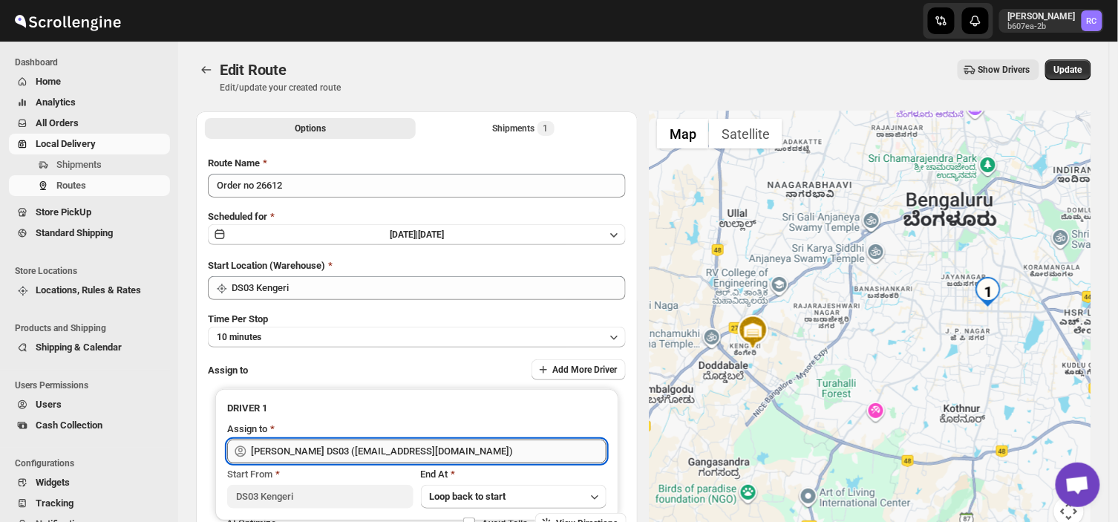
click at [457, 454] on input "[PERSON_NAME] DS03 ([EMAIL_ADDRESS][DOMAIN_NAME])" at bounding box center [429, 452] width 356 height 24
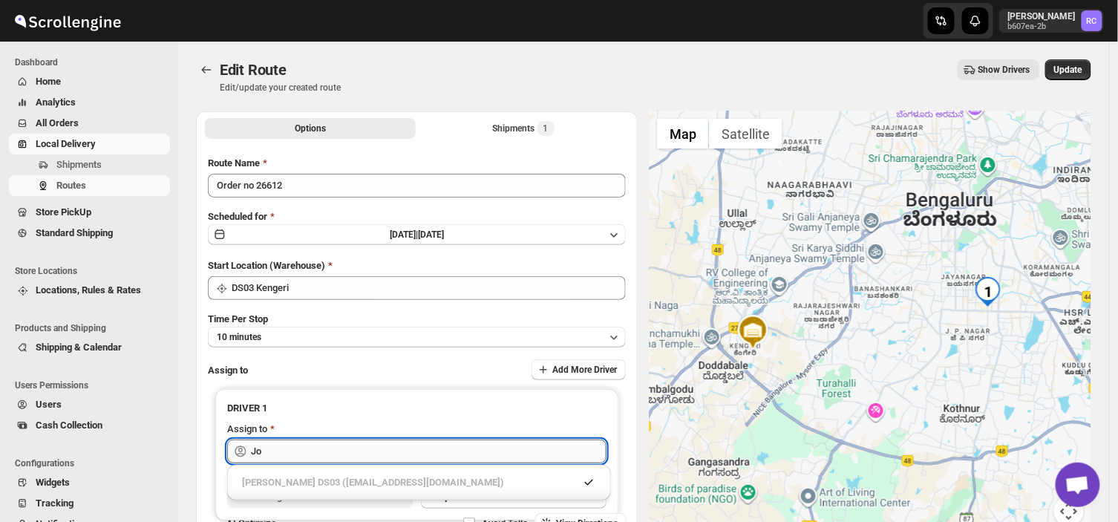
type input "J"
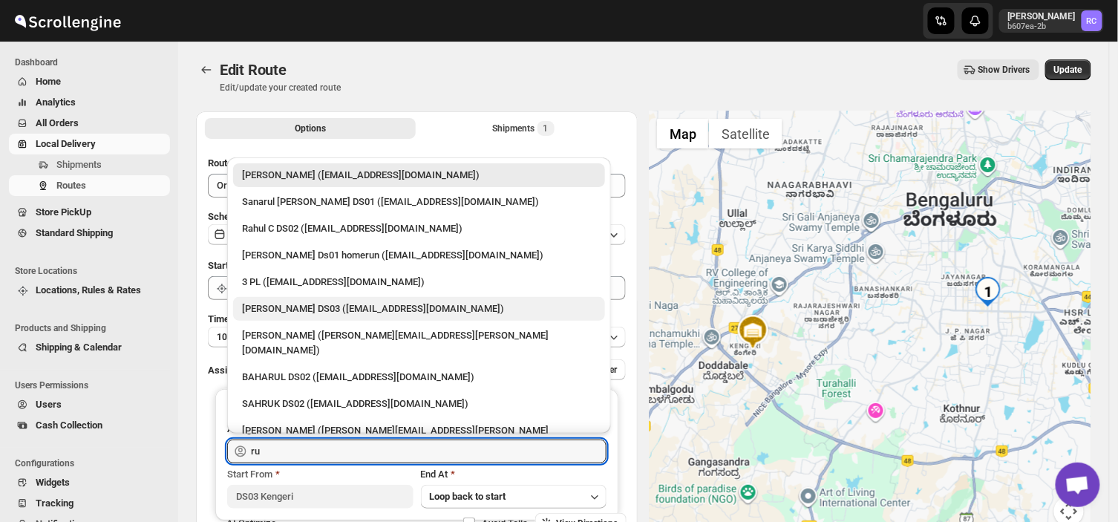
click at [304, 307] on div "[PERSON_NAME] DS03 ([EMAIL_ADDRESS][DOMAIN_NAME])" at bounding box center [419, 308] width 354 height 15
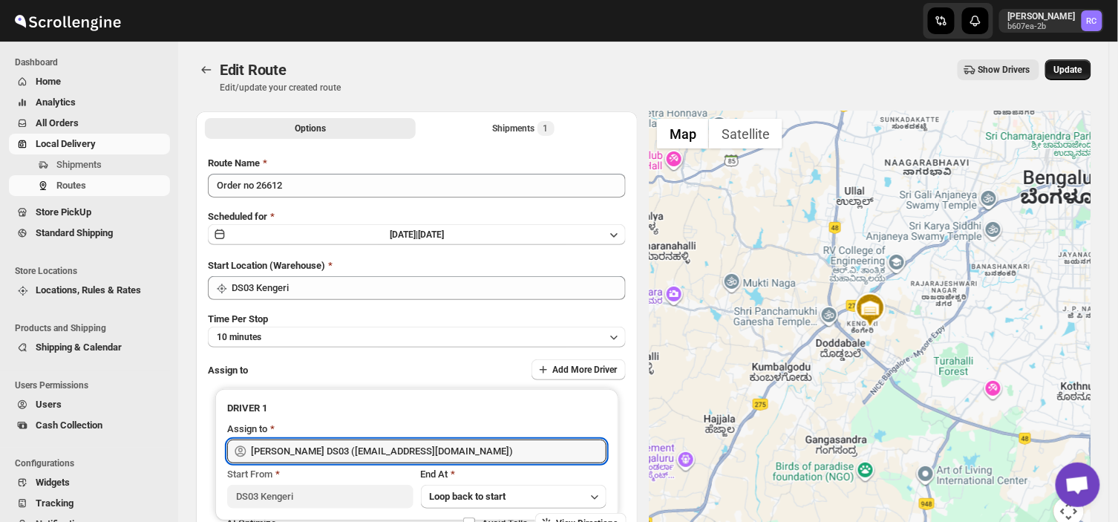
type input "[PERSON_NAME] DS03 ([EMAIL_ADDRESS][DOMAIN_NAME])"
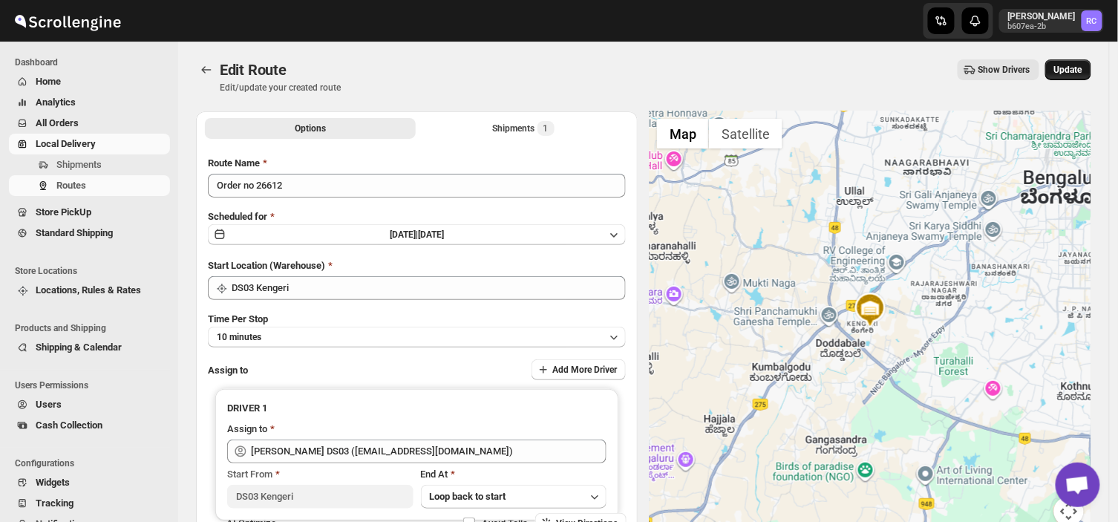
click at [1081, 65] on span "Update" at bounding box center [1068, 70] width 28 height 12
